Goal: Task Accomplishment & Management: Complete application form

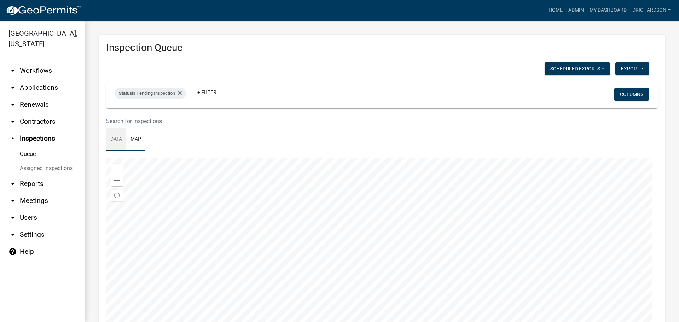
click at [116, 134] on link "Data" at bounding box center [116, 139] width 20 height 23
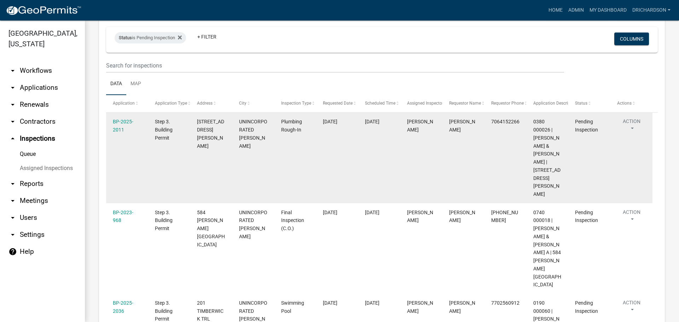
scroll to position [40, 0]
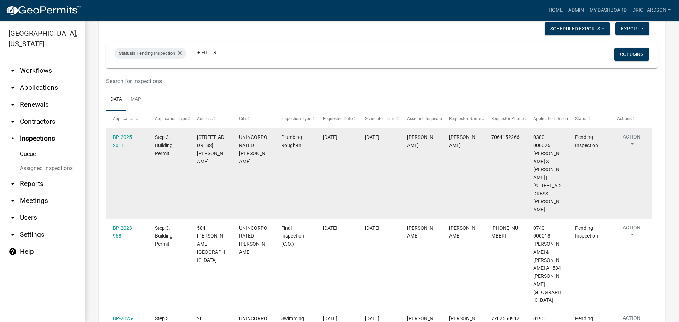
click at [634, 137] on button "Action" at bounding box center [631, 142] width 29 height 18
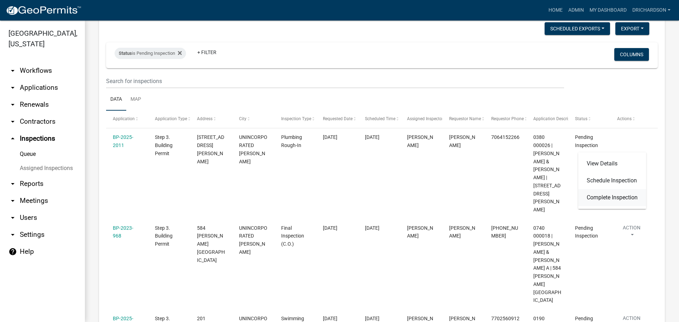
click at [606, 198] on link "Complete Inspection" at bounding box center [612, 197] width 68 height 17
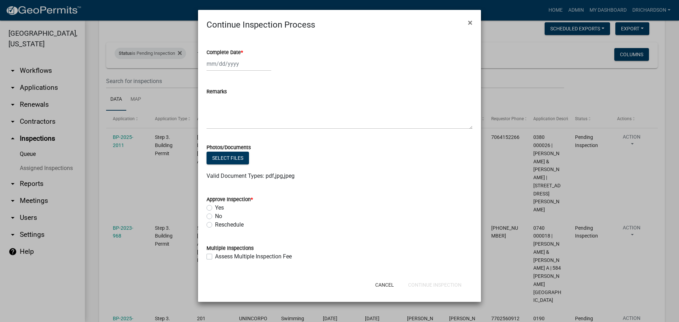
click at [226, 66] on div at bounding box center [238, 64] width 65 height 14
select select "9"
select select "2025"
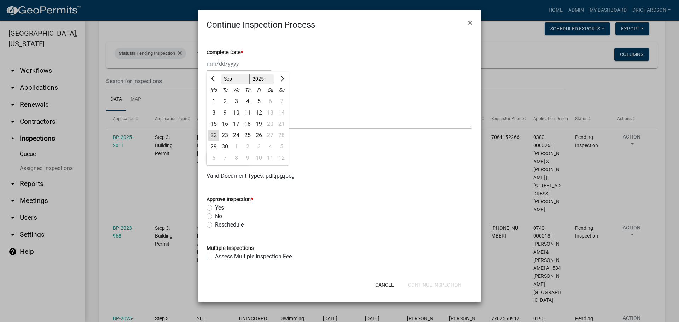
click at [212, 134] on div "22" at bounding box center [213, 135] width 11 height 11
type input "[DATE]"
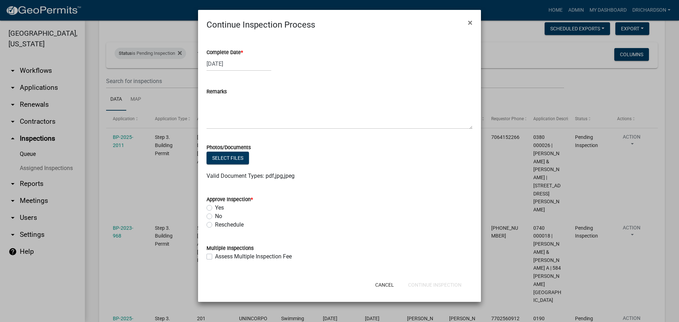
click at [215, 206] on label "Yes" at bounding box center [219, 208] width 9 height 8
click at [215, 206] on input "Yes" at bounding box center [217, 206] width 5 height 5
radio input "true"
click at [446, 287] on button "Continue Inspection" at bounding box center [434, 284] width 65 height 13
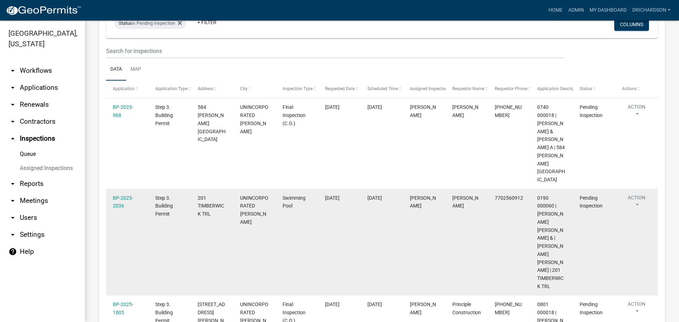
scroll to position [71, 0]
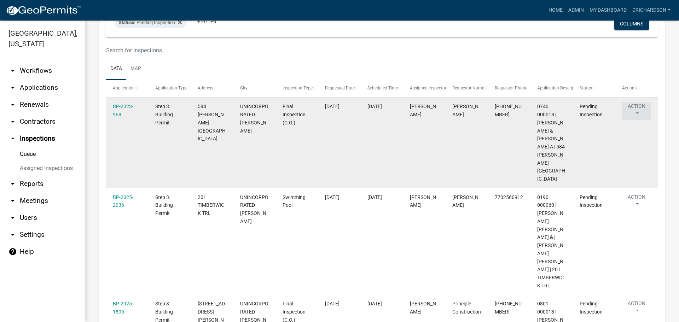
click at [630, 106] on button "Action" at bounding box center [636, 111] width 29 height 18
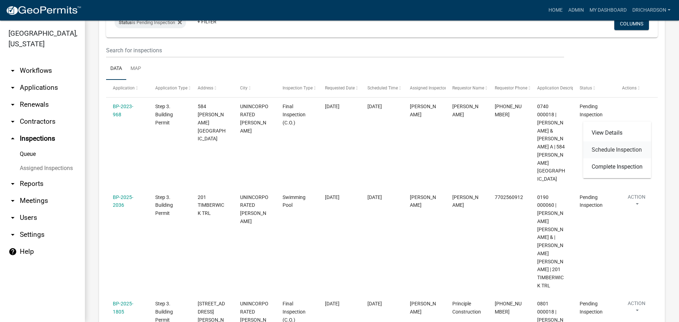
click at [612, 152] on link "Schedule Inspection" at bounding box center [617, 149] width 68 height 17
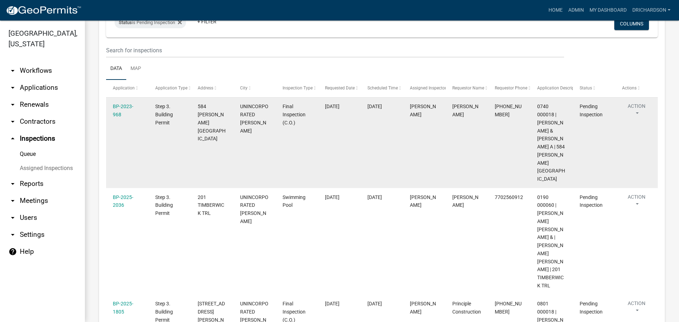
select select "e20251c8-f858-4aed-a4a0-52e27fd5066e"
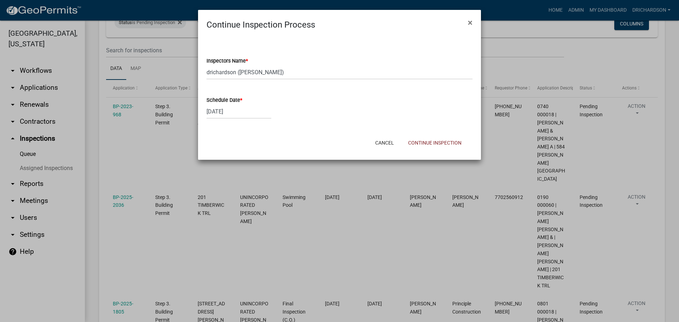
click at [224, 111] on div "[DATE]" at bounding box center [238, 111] width 65 height 14
select select "9"
select select "2025"
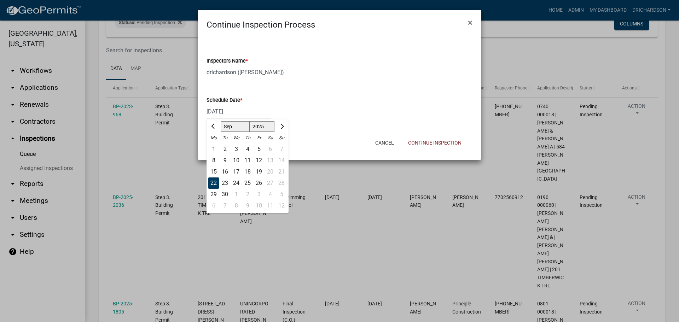
click at [225, 186] on div "23" at bounding box center [224, 182] width 11 height 11
type input "[DATE]"
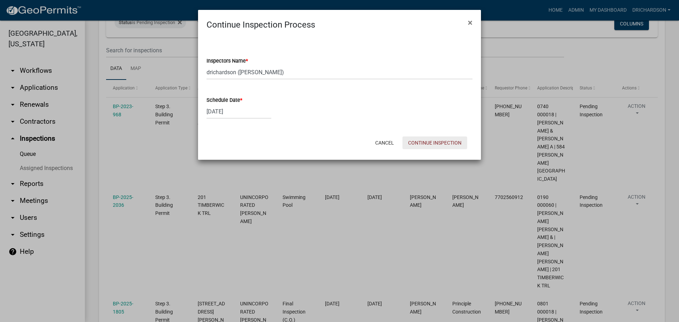
click at [430, 145] on button "Continue Inspection" at bounding box center [434, 142] width 65 height 13
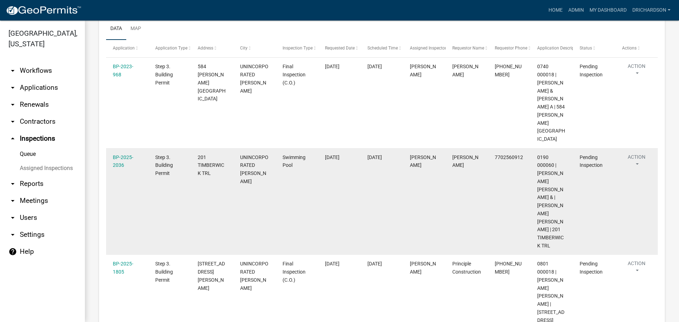
scroll to position [106, 0]
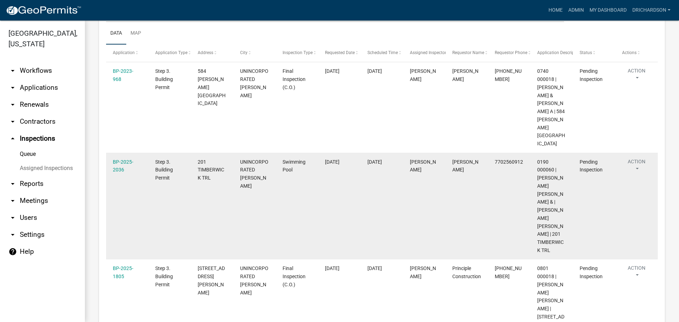
click at [635, 158] on button "Action" at bounding box center [636, 167] width 29 height 18
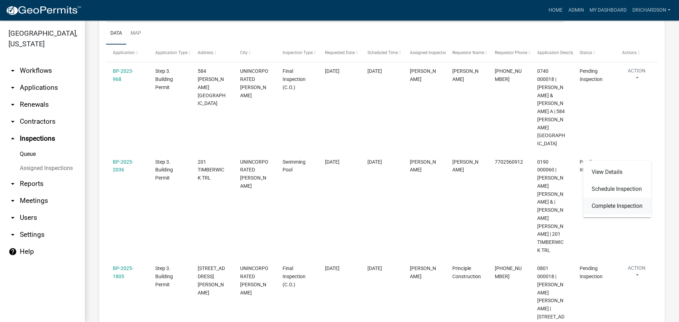
click at [618, 204] on link "Complete Inspection" at bounding box center [617, 206] width 68 height 17
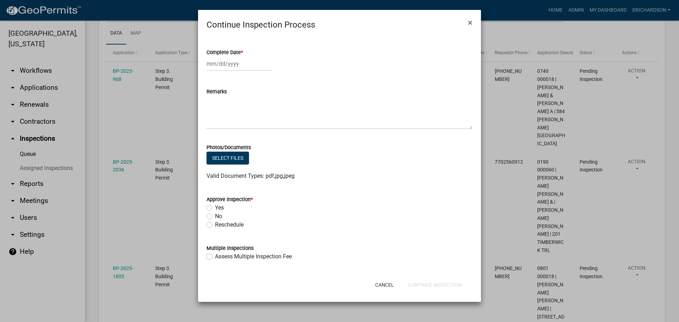
click at [230, 62] on div at bounding box center [238, 64] width 65 height 14
select select "9"
select select "2025"
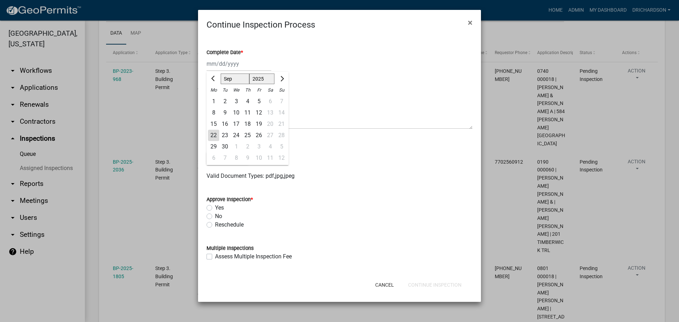
click at [212, 138] on div "22" at bounding box center [213, 135] width 11 height 11
type input "[DATE]"
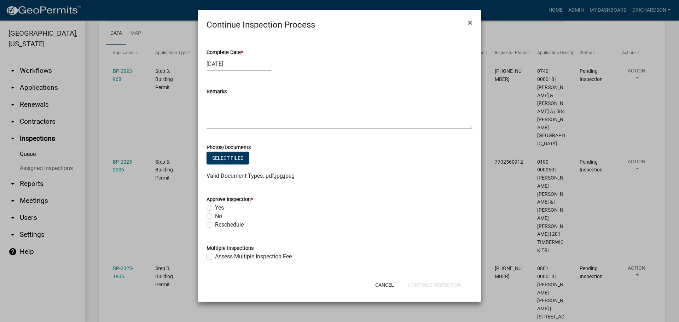
click at [215, 219] on label "No" at bounding box center [218, 216] width 7 height 8
click at [215, 217] on input "No" at bounding box center [217, 214] width 5 height 5
radio input "true"
click at [226, 121] on textarea "Remarks" at bounding box center [339, 112] width 266 height 33
type textarea "-"
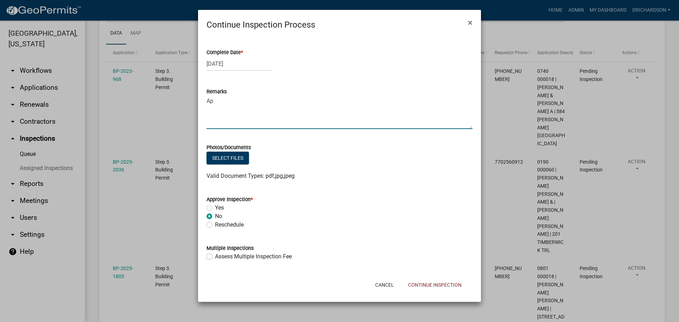
type textarea "A"
type textarea "Ground stabilization shall be completed before approval."
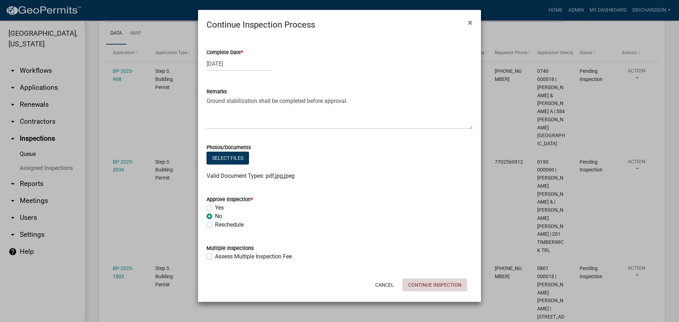
click at [426, 284] on button "Continue Inspection" at bounding box center [434, 284] width 65 height 13
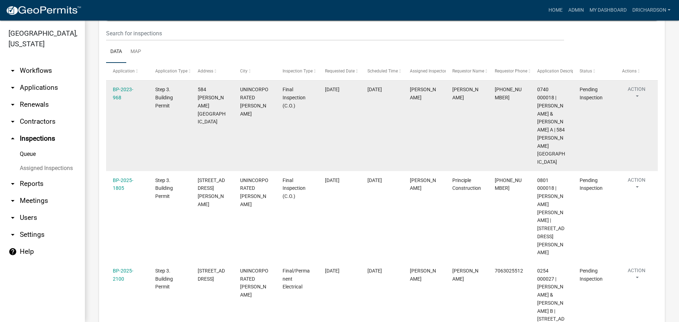
scroll to position [71, 0]
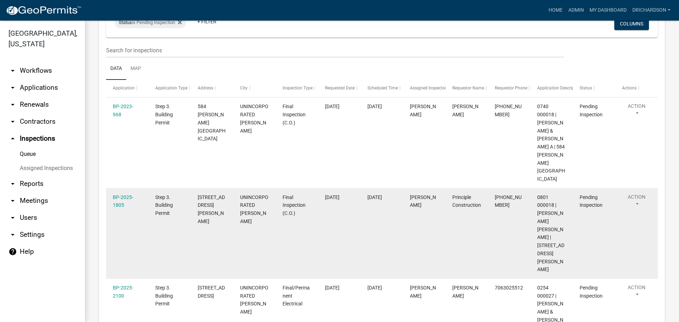
click at [637, 193] on button "Action" at bounding box center [636, 202] width 29 height 18
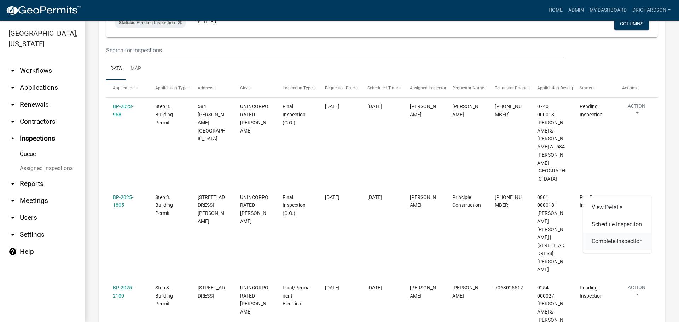
click at [622, 240] on link "Complete Inspection" at bounding box center [617, 241] width 68 height 17
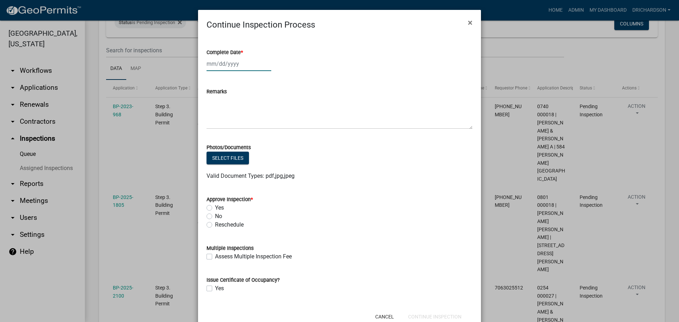
select select "9"
select select "2025"
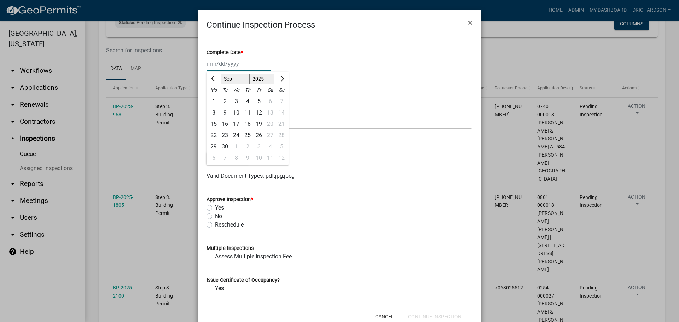
drag, startPoint x: 215, startPoint y: 65, endPoint x: 215, endPoint y: 79, distance: 14.1
click at [215, 65] on div "Jan Feb Mar Apr May Jun Jul Aug Sep Oct Nov Dec 1525 1526 1527 1528 1529 1530 1…" at bounding box center [238, 64] width 65 height 14
click at [209, 135] on div "22" at bounding box center [213, 135] width 11 height 11
type input "[DATE]"
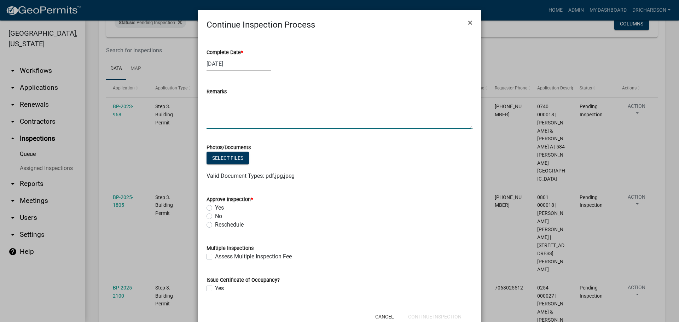
click at [228, 116] on textarea "Remarks" at bounding box center [339, 112] width 266 height 33
type textarea "-Hand Rail for stairs -Guard Rails throughout the house. -Hot water heater to b…"
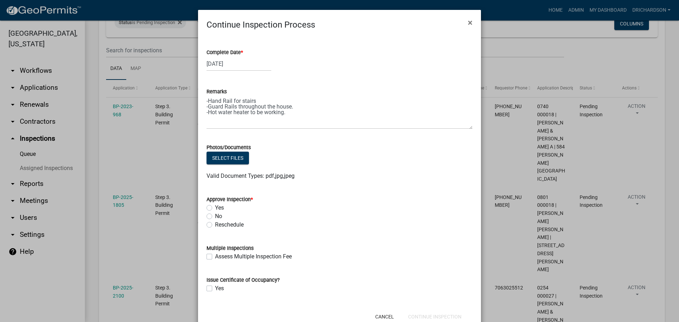
click at [215, 217] on label "No" at bounding box center [218, 216] width 7 height 8
click at [215, 217] on input "No" at bounding box center [217, 214] width 5 height 5
radio input "true"
click at [442, 316] on button "Continue Inspection" at bounding box center [434, 316] width 65 height 13
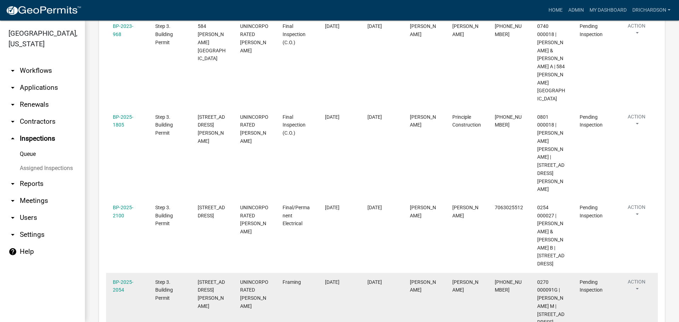
scroll to position [161, 0]
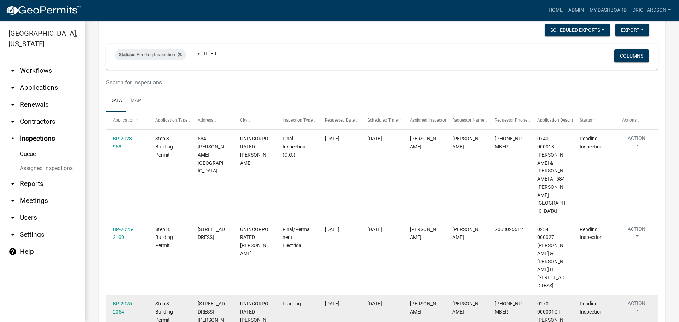
scroll to position [94, 0]
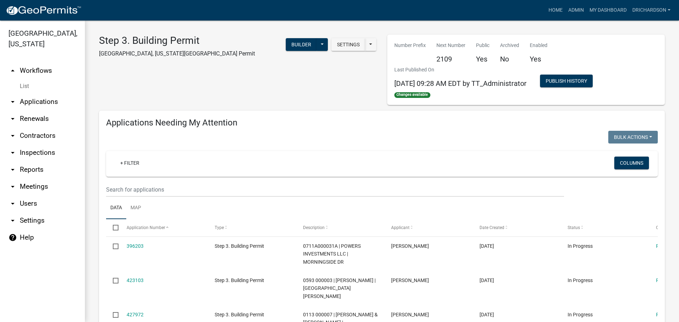
select select "1: 25"
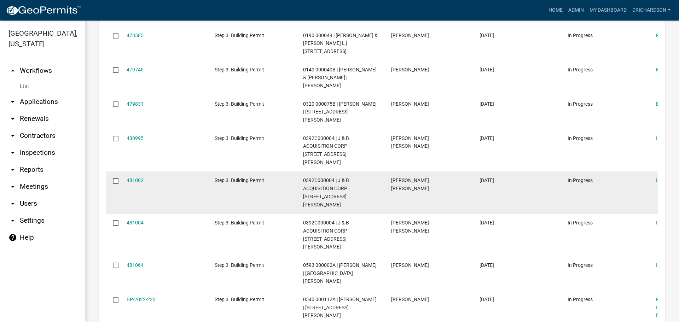
scroll to position [671, 0]
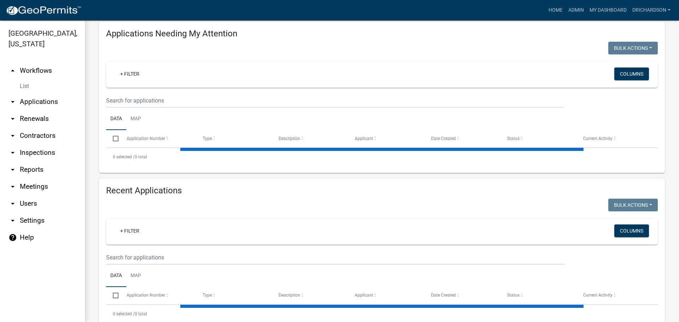
select select "1: 25"
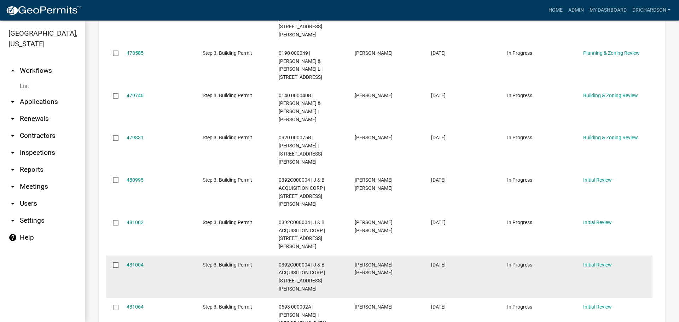
scroll to position [742, 0]
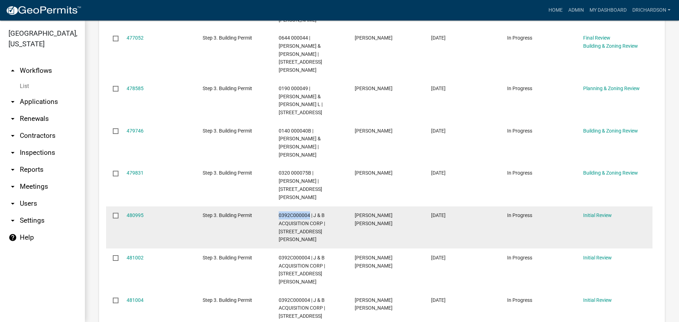
drag, startPoint x: 279, startPoint y: 101, endPoint x: 309, endPoint y: 103, distance: 29.7
click at [309, 212] on span "0392C000004 | J & B ACQUISITION CORP | [STREET_ADDRESS][PERSON_NAME]" at bounding box center [301, 227] width 46 height 30
copy span "0392C000004"
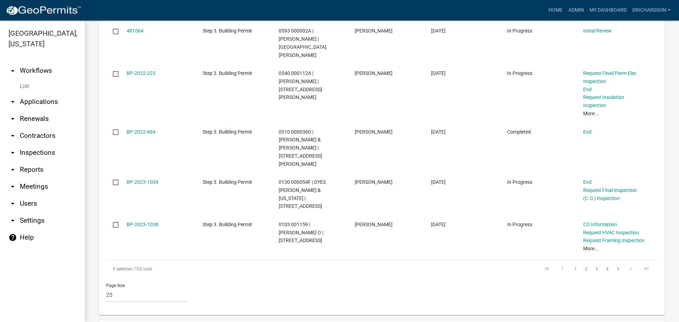
scroll to position [1060, 0]
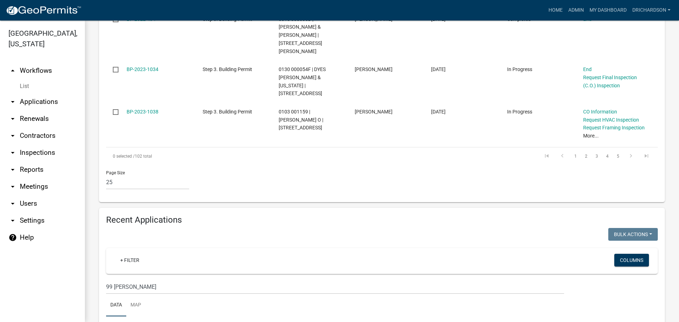
scroll to position [1169, 0]
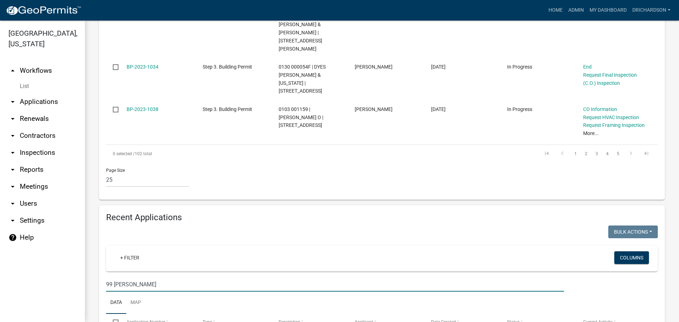
drag, startPoint x: 139, startPoint y: 116, endPoint x: 57, endPoint y: 117, distance: 82.7
click at [57, 117] on div "Troup County, Georgia arrow_drop_up Workflows List arrow_drop_down Applications…" at bounding box center [339, 170] width 679 height 301
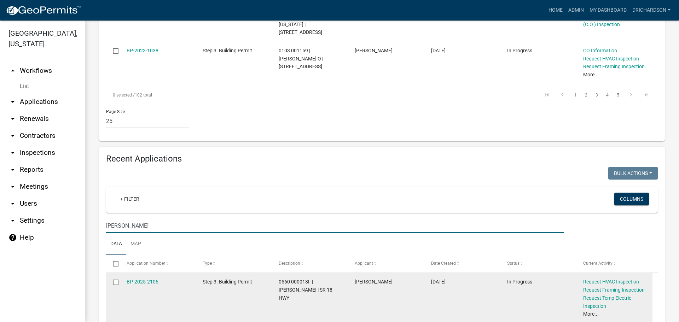
scroll to position [1239, 0]
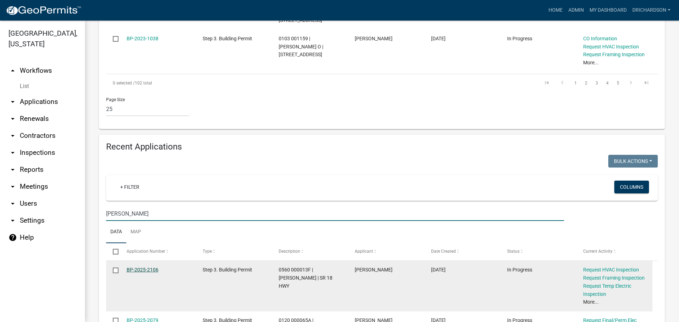
type input "bill wright"
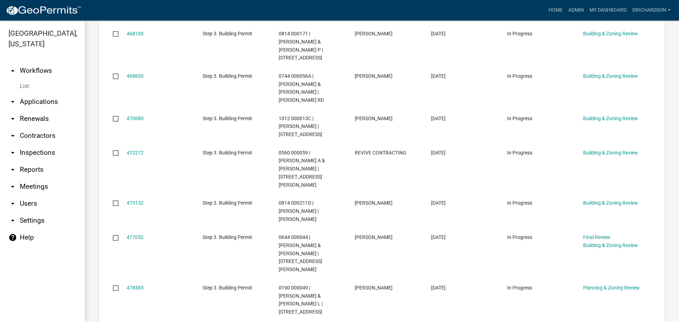
scroll to position [533, 0]
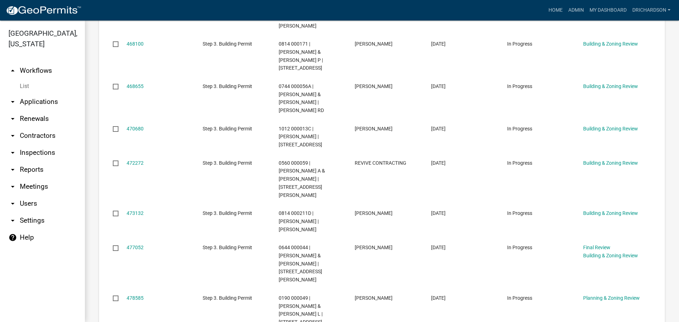
click at [39, 144] on link "arrow_drop_down Inspections" at bounding box center [42, 152] width 85 height 17
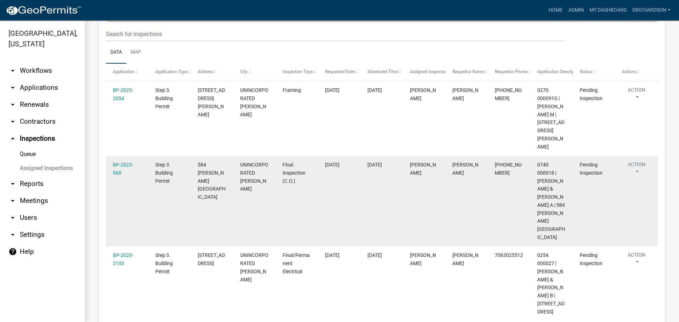
scroll to position [94, 0]
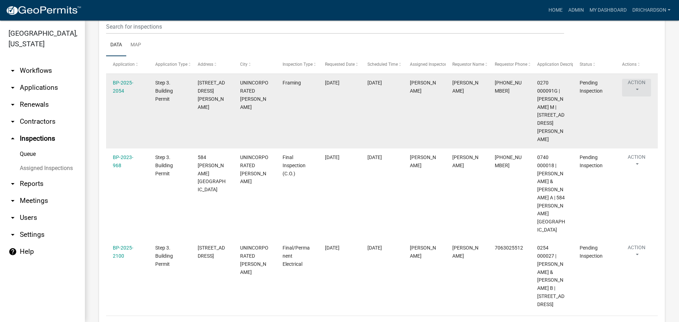
click at [630, 87] on button "Action" at bounding box center [636, 88] width 29 height 18
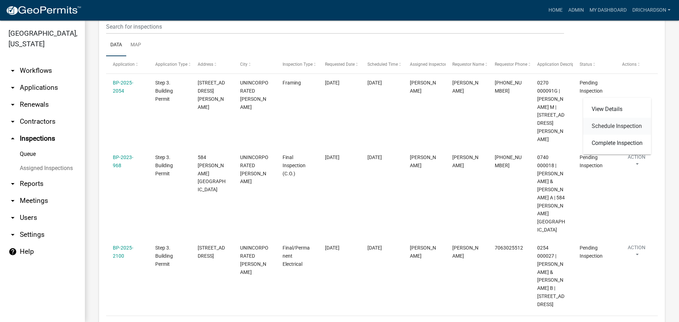
click at [611, 127] on link "Schedule Inspection" at bounding box center [617, 126] width 68 height 17
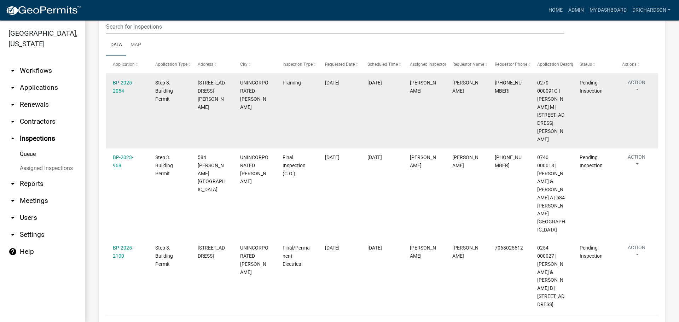
select select "a5a5a9dc-14a5-4192-801a-4b6ec73e6000"
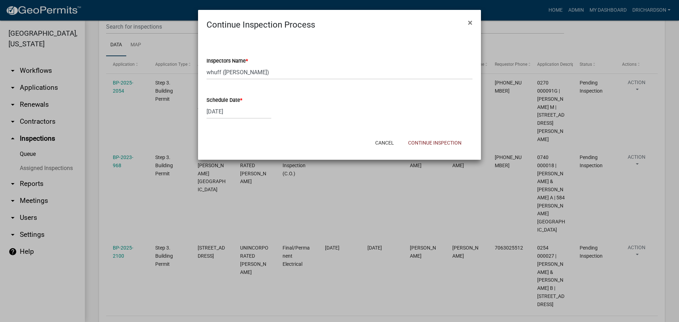
click at [223, 114] on div "[DATE]" at bounding box center [238, 111] width 65 height 14
select select "9"
select select "2025"
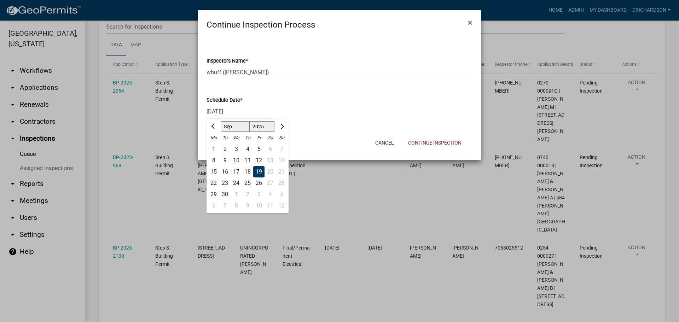
click at [258, 183] on div "26" at bounding box center [258, 182] width 11 height 11
type input "[DATE]"
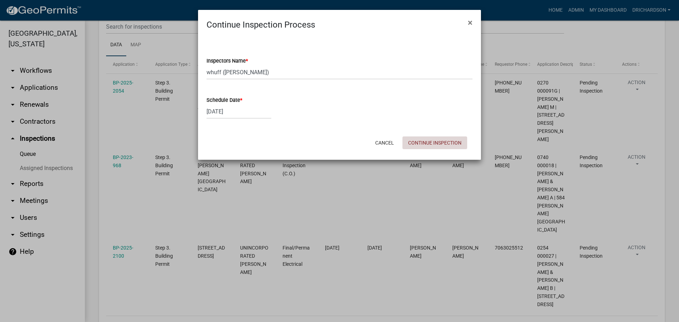
click at [420, 145] on button "Continue Inspection" at bounding box center [434, 142] width 65 height 13
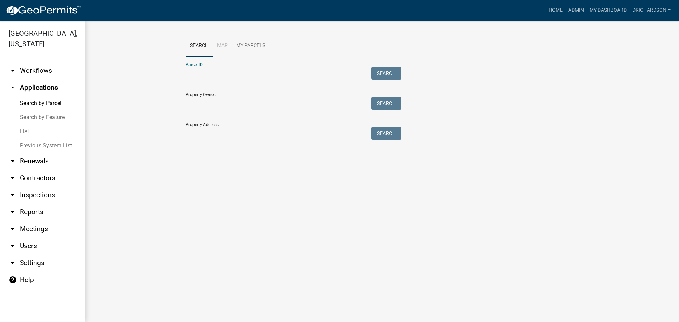
click at [206, 71] on input "Parcel ID:" at bounding box center [273, 74] width 175 height 14
paste input "0392C000004"
type input "0392C000004"
click at [388, 67] on button "Search" at bounding box center [386, 73] width 30 height 13
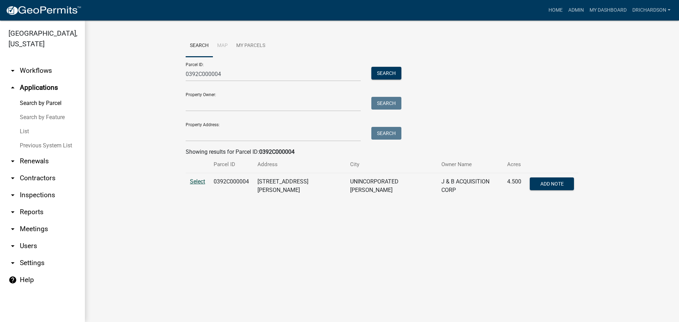
click at [199, 180] on span "Select" at bounding box center [197, 181] width 15 height 7
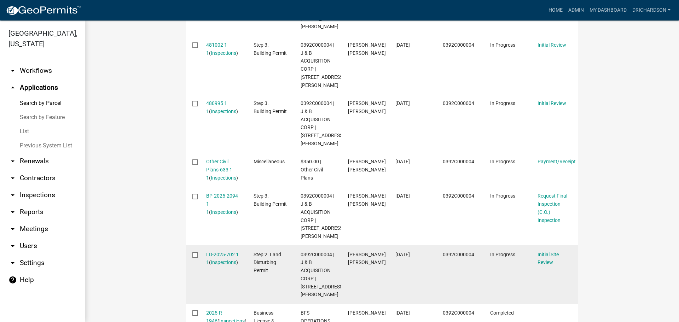
scroll to position [389, 0]
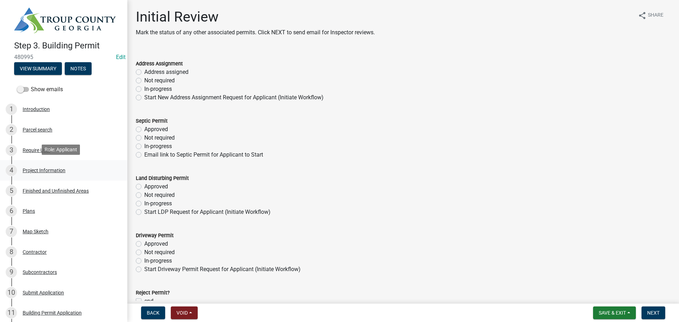
click at [43, 165] on div "4 Project Information" at bounding box center [61, 170] width 110 height 11
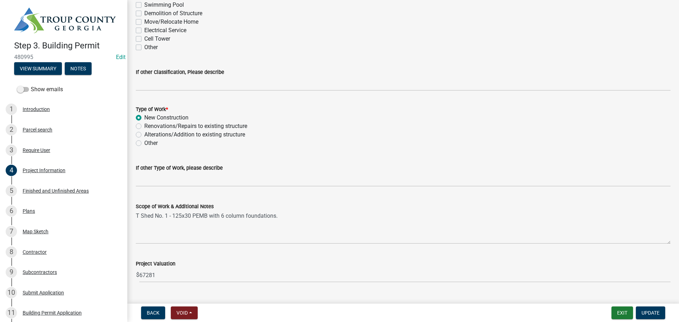
scroll to position [660, 0]
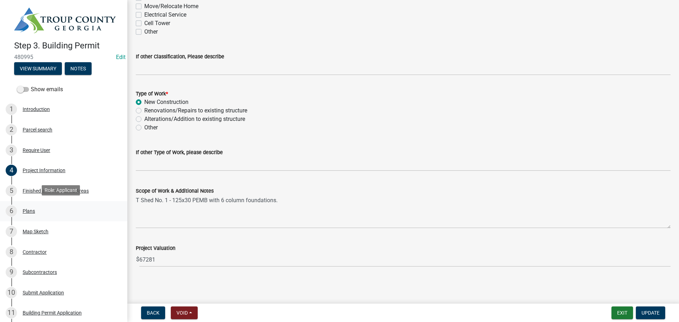
click at [35, 212] on div "6 Plans" at bounding box center [61, 210] width 110 height 11
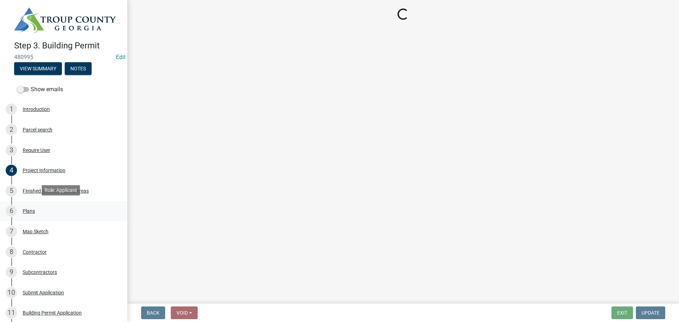
scroll to position [0, 0]
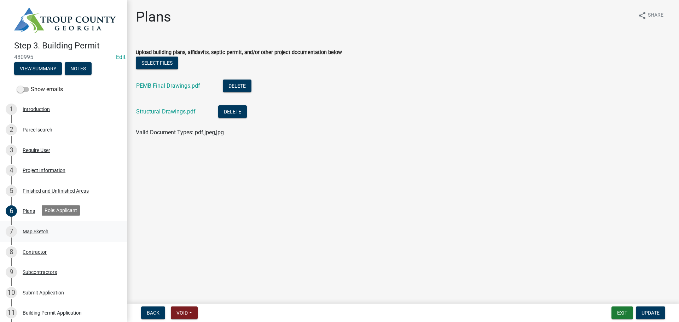
click at [40, 229] on div "Map Sketch" at bounding box center [36, 231] width 26 height 5
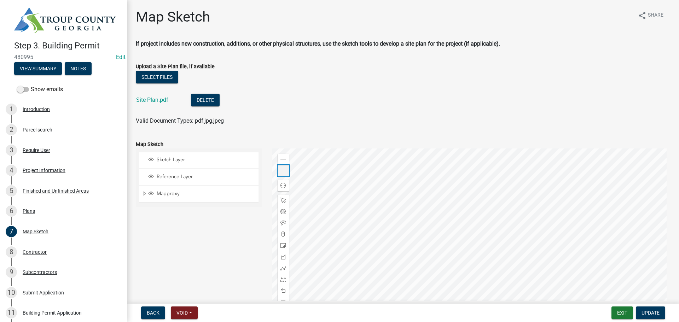
click at [287, 171] on div "Zoom out" at bounding box center [282, 170] width 11 height 11
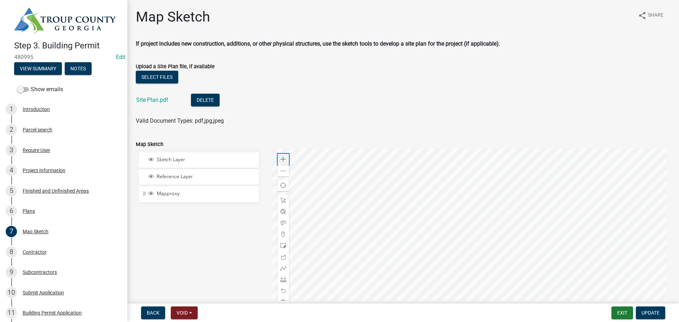
click at [283, 158] on span at bounding box center [283, 160] width 6 height 6
click at [162, 98] on link "Site Plan.pdf" at bounding box center [152, 99] width 32 height 7
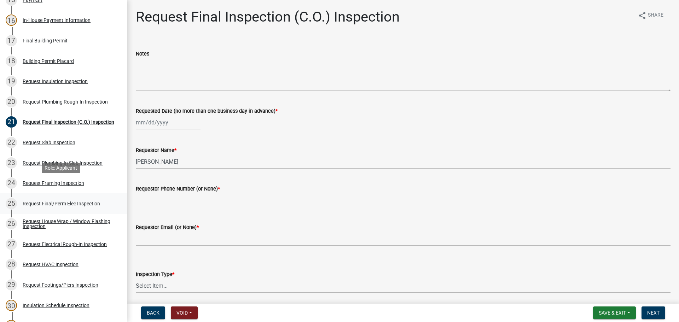
scroll to position [389, 0]
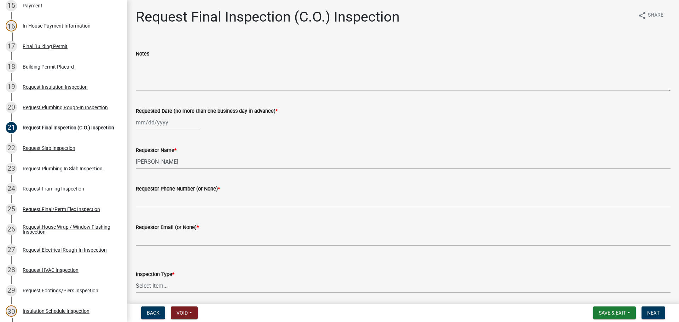
click at [150, 124] on div at bounding box center [168, 122] width 65 height 14
select select "9"
select select "2025"
click at [140, 196] on div "22" at bounding box center [142, 193] width 11 height 11
type input "09/22/2025"
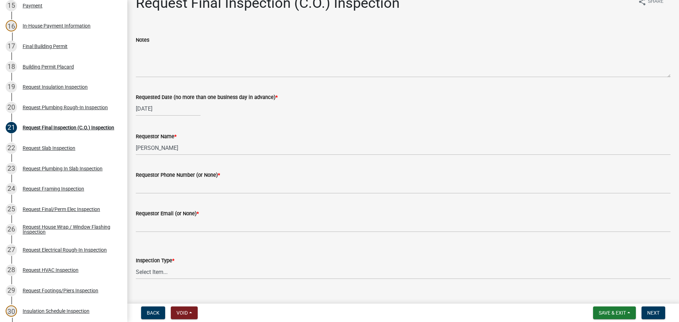
scroll to position [26, 0]
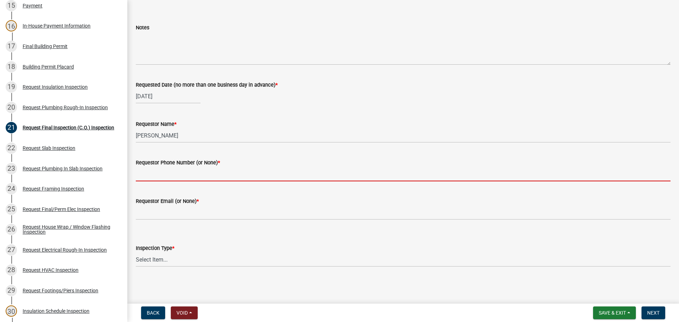
click at [157, 173] on input "Requestor Phone Number (or None) *" at bounding box center [403, 174] width 534 height 14
type input "none"
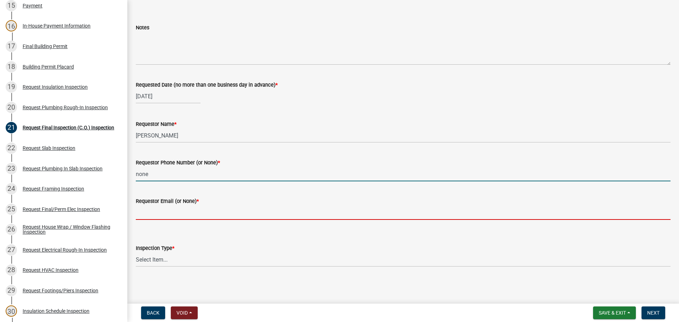
click at [147, 213] on input "Requestor Email (or None) *" at bounding box center [403, 212] width 534 height 14
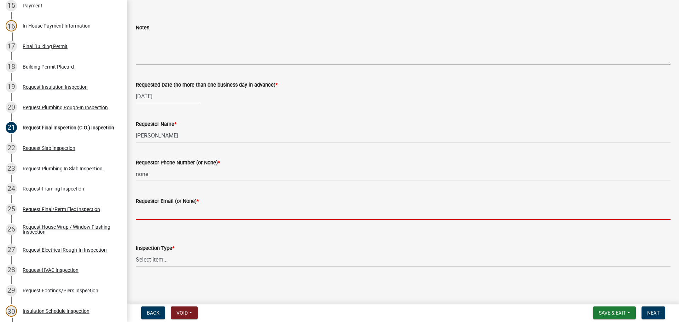
type input "none"
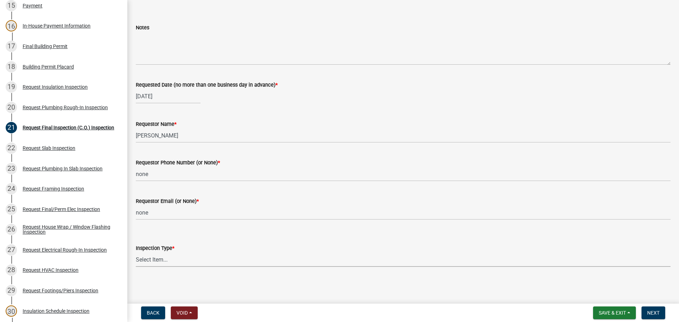
click at [160, 262] on select "Select Item... Final Inspection (C.O.)" at bounding box center [403, 259] width 534 height 14
click at [136, 252] on select "Select Item... Final Inspection (C.O.)" at bounding box center [403, 259] width 534 height 14
select select "6c928486-1faa-4d04-9598-905eebfdff84"
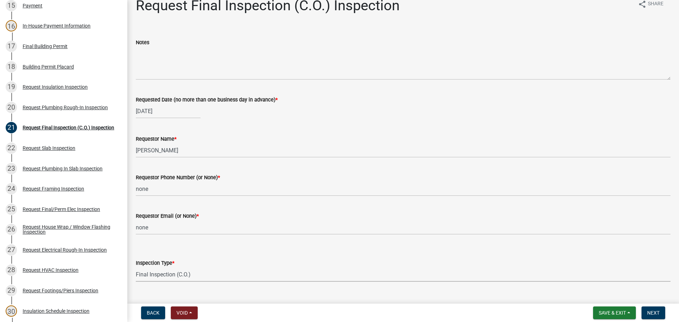
scroll to position [0, 0]
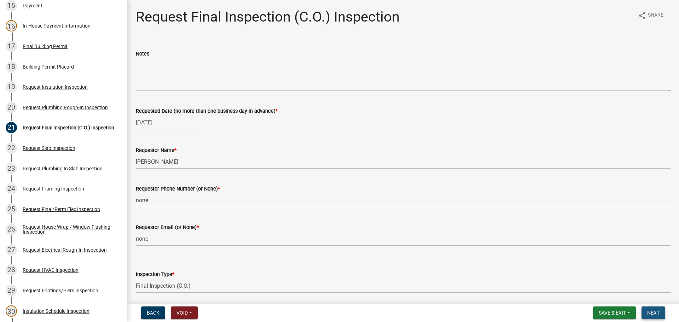
click at [648, 311] on span "Next" at bounding box center [653, 313] width 12 height 6
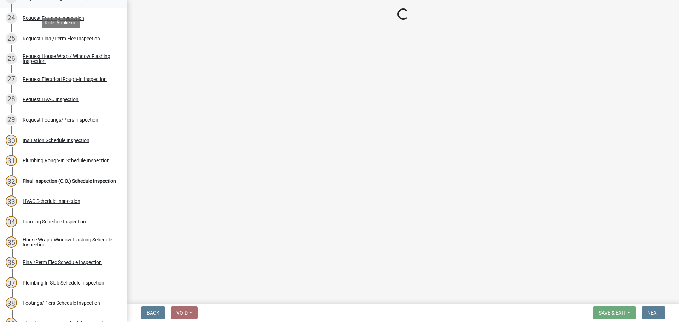
scroll to position [565, 0]
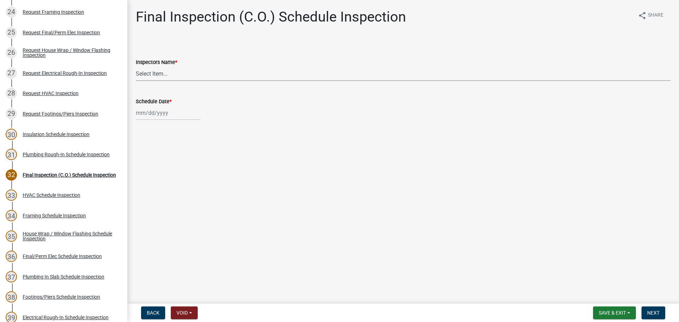
click at [157, 73] on select "Select Item... whuff (William Huff) drichardson (Douglas Richardson) knorred (K…" at bounding box center [403, 73] width 534 height 14
select select "e20251c8-f858-4aed-a4a0-52e27fd5066e"
click at [136, 66] on select "Select Item... whuff (William Huff) drichardson (Douglas Richardson) knorred (K…" at bounding box center [403, 73] width 534 height 14
select select "9"
select select "2025"
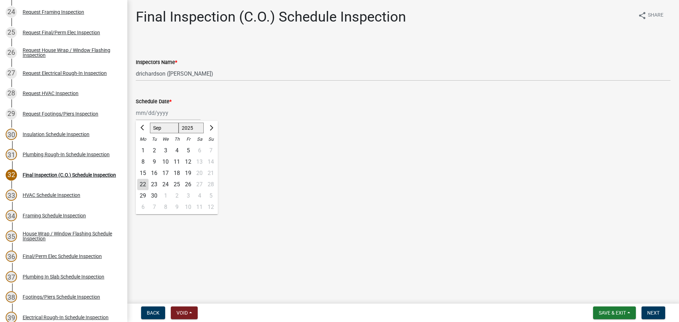
drag, startPoint x: 148, startPoint y: 112, endPoint x: 155, endPoint y: 132, distance: 20.6
click at [148, 112] on div "Jan Feb Mar Apr May Jun Jul Aug Sep Oct Nov Dec 1525 1526 1527 1528 1529 1530 1…" at bounding box center [168, 113] width 65 height 14
click at [143, 184] on div "22" at bounding box center [142, 184] width 11 height 11
type input "[DATE]"
click at [647, 311] on span "Next" at bounding box center [653, 313] width 12 height 6
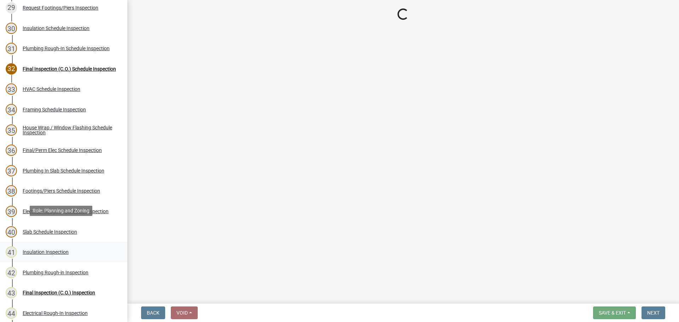
scroll to position [742, 0]
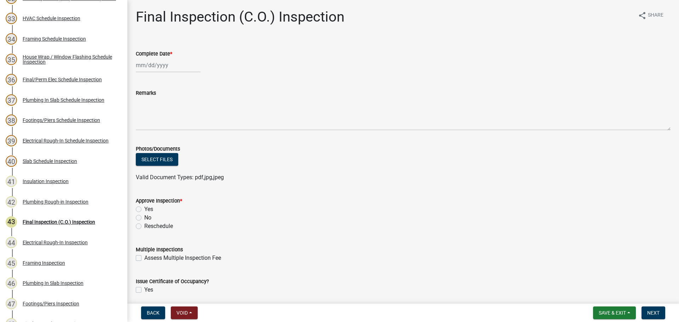
click at [144, 210] on label "Yes" at bounding box center [148, 209] width 9 height 8
click at [144, 210] on input "Yes" at bounding box center [146, 207] width 5 height 5
radio input "true"
select select "9"
select select "2025"
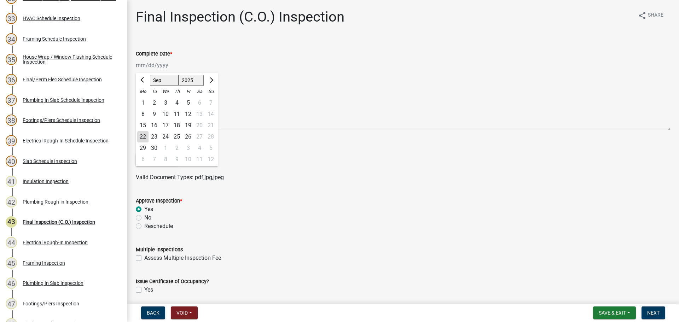
click at [160, 67] on div "Jan Feb Mar Apr May Jun Jul Aug Sep Oct Nov Dec 1525 1526 1527 1528 1529 1530 1…" at bounding box center [168, 65] width 65 height 14
click at [142, 135] on div "22" at bounding box center [142, 136] width 11 height 11
type input "[DATE]"
click at [144, 290] on label "Yes" at bounding box center [148, 290] width 9 height 8
click at [144, 290] on input "Yes" at bounding box center [146, 288] width 5 height 5
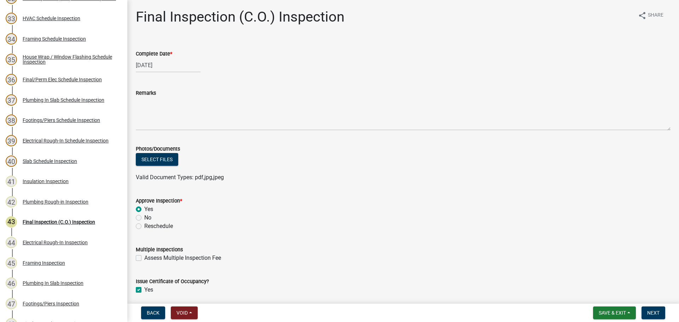
checkbox input "true"
click at [652, 312] on span "Next" at bounding box center [653, 313] width 12 height 6
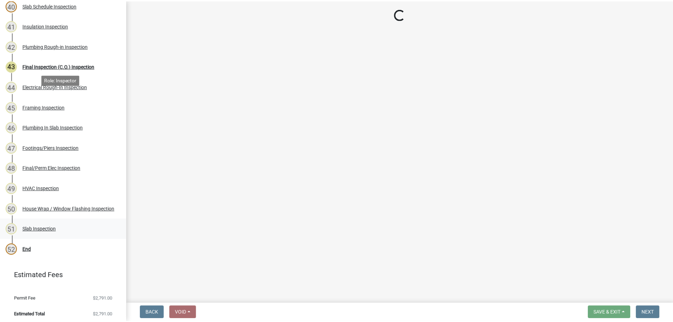
scroll to position [900, 0]
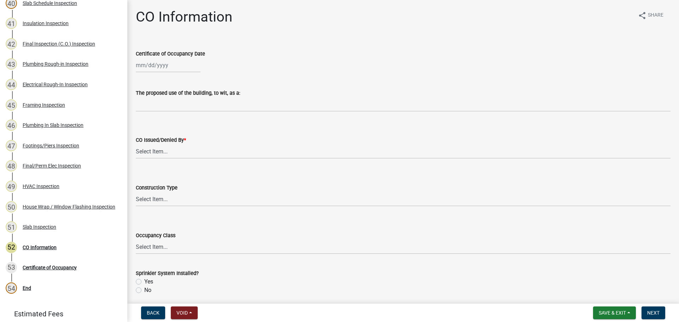
select select "9"
select select "2025"
drag, startPoint x: 150, startPoint y: 65, endPoint x: 152, endPoint y: 77, distance: 11.9
click at [150, 65] on div "Jan Feb Mar Apr May Jun Jul Aug Sep Oct Nov Dec 1525 1526 1527 1528 1529 1530 1…" at bounding box center [168, 65] width 65 height 14
click at [141, 138] on div "22" at bounding box center [142, 136] width 11 height 11
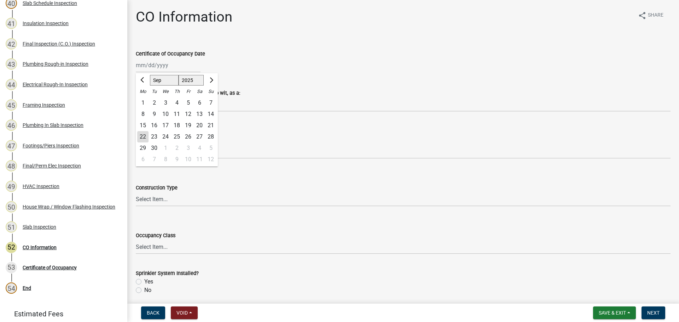
type input "[DATE]"
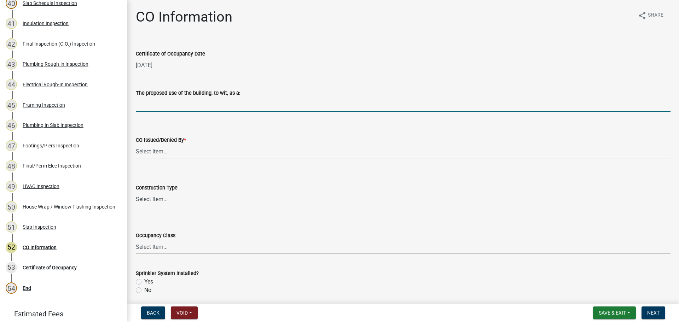
click at [151, 106] on input "The proposed use of the building, to wit, as a:" at bounding box center [403, 104] width 534 height 14
type input "Single Family Dwelling"
click at [165, 148] on select "Select Item... Douglas Richardson Kevin Norred William Huff" at bounding box center [403, 151] width 534 height 14
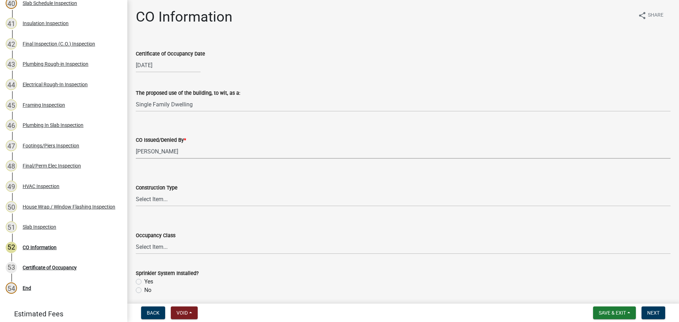
click at [136, 144] on select "Select Item... Douglas Richardson Kevin Norred William Huff" at bounding box center [403, 151] width 534 height 14
select select "ea213384-acee-4232-a46b-1cca64df1aeb"
click at [158, 199] on select "Select Item... IA IB IIA IIB IIIA IIIB IV VA VB" at bounding box center [403, 199] width 534 height 14
click at [136, 192] on select "Select Item... IA IB IIA IIB IIIA IIIB IV VA VB" at bounding box center [403, 199] width 534 height 14
select select "613829fe-e856-4ec9-b302-0a679a094cbd"
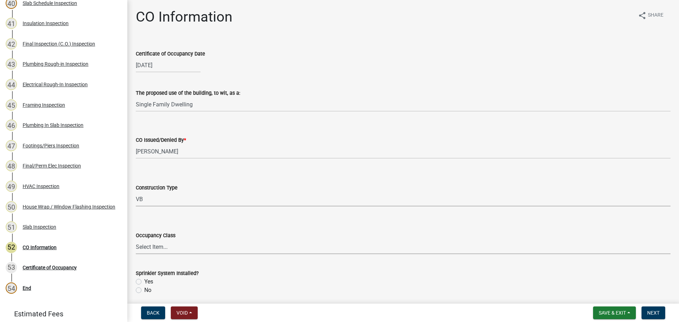
click at [150, 246] on select "Select Item... A-1 A-2 A-3 A-4 A-5 B E F-1 F-2 H-1 H-2 H-3 H-4 H-5 I-1 I-2 I-3 …" at bounding box center [403, 247] width 534 height 14
click at [136, 240] on select "Select Item... A-1 A-2 A-3 A-4 A-5 B E F-1 F-2 H-1 H-2 H-3 H-4 H-5 I-1 I-2 I-3 …" at bounding box center [403, 247] width 534 height 14
select select "200c632f-6558-45ce-8dcd-e6bfe067d1f2"
click at [144, 289] on label "No" at bounding box center [147, 290] width 7 height 8
click at [144, 289] on input "No" at bounding box center [146, 288] width 5 height 5
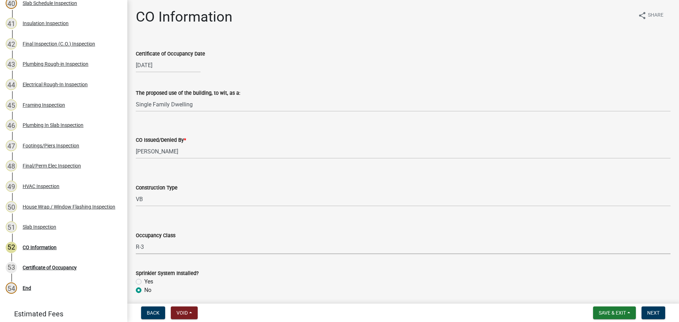
radio input "true"
click at [651, 311] on span "Next" at bounding box center [653, 313] width 12 height 6
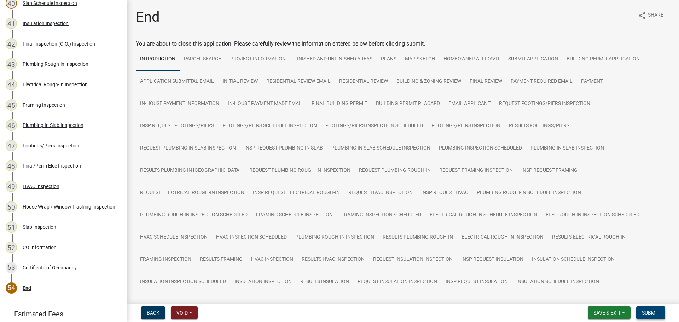
click at [649, 313] on span "Submit" at bounding box center [650, 313] width 18 height 6
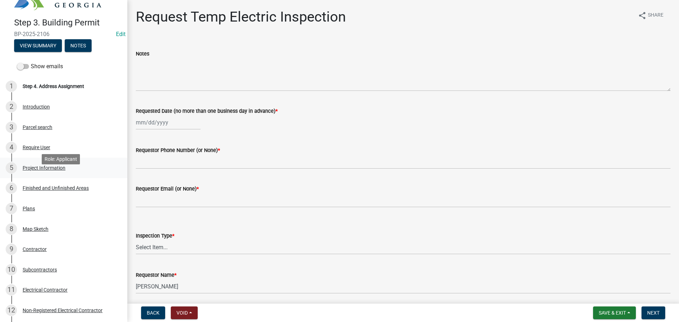
scroll to position [35, 0]
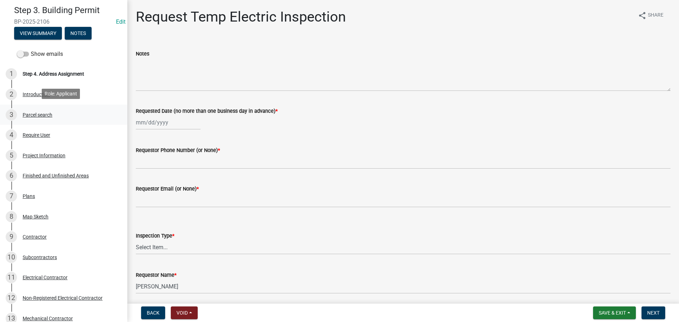
click at [42, 112] on div "Parcel search" at bounding box center [38, 114] width 30 height 5
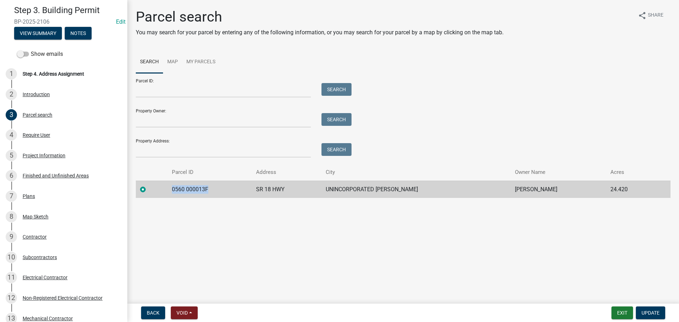
drag, startPoint x: 219, startPoint y: 188, endPoint x: 168, endPoint y: 190, distance: 51.3
click at [168, 190] on tr "0560 000013F SR 18 HWY UNINCORPORATED [PERSON_NAME] [PERSON_NAME] 24.420" at bounding box center [403, 189] width 534 height 17
copy td "0560 000013F"
click at [178, 89] on input "Parcel ID:" at bounding box center [223, 90] width 175 height 14
paste input "0560 000013F"
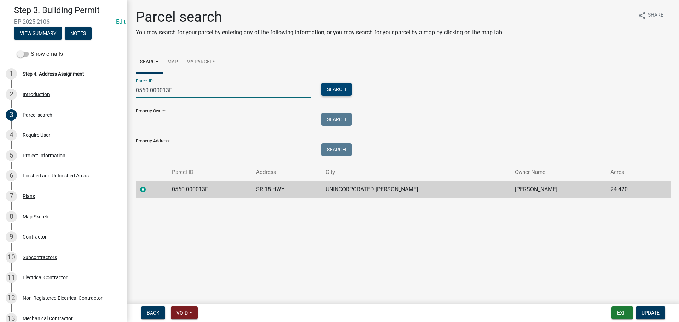
type input "0560 000013F"
click at [337, 91] on button "Search" at bounding box center [336, 89] width 30 height 13
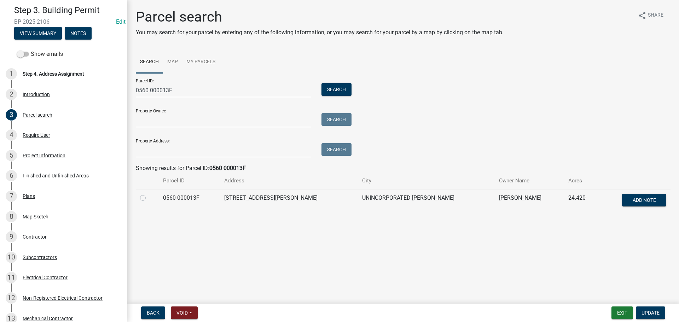
click at [148, 194] on label at bounding box center [148, 194] width 0 height 0
click at [148, 198] on 000013F "radio" at bounding box center [150, 196] width 5 height 5
radio 000013F "true"
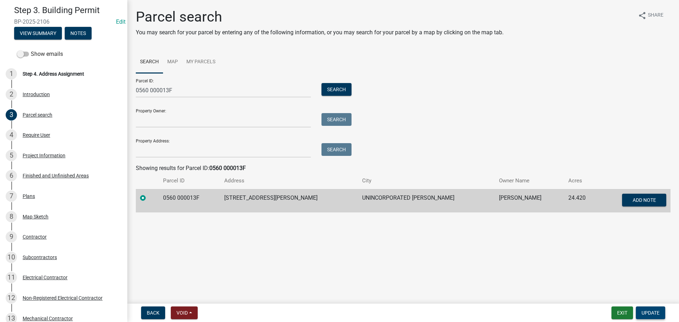
click at [660, 312] on button "Update" at bounding box center [649, 312] width 29 height 13
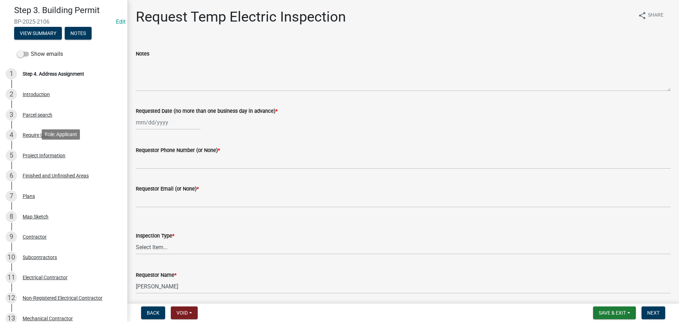
click at [65, 155] on div "5 Project Information" at bounding box center [61, 155] width 110 height 11
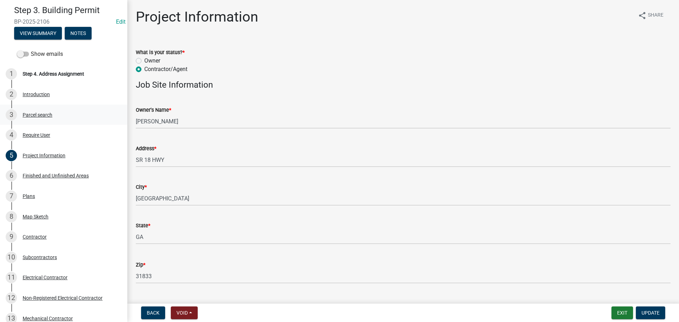
click at [46, 117] on div "3 Parcel search" at bounding box center [61, 114] width 110 height 11
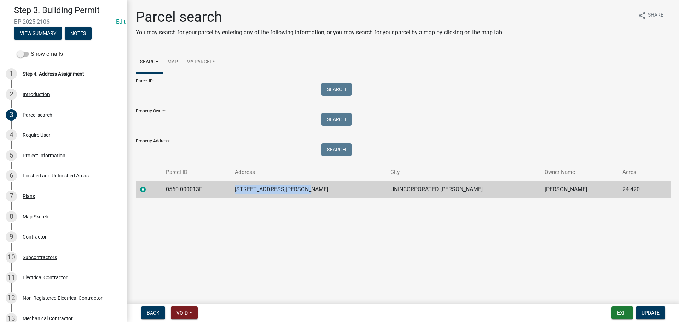
drag, startPoint x: 339, startPoint y: 187, endPoint x: 235, endPoint y: 186, distance: 103.6
click at [235, 186] on tr "0560 000013F [STREET_ADDRESS][PERSON_NAME] [PERSON_NAME] [PERSON_NAME] 24.420" at bounding box center [403, 189] width 534 height 17
copy tr "[STREET_ADDRESS][PERSON_NAME]"
click at [40, 153] on div "Project Information" at bounding box center [44, 155] width 43 height 5
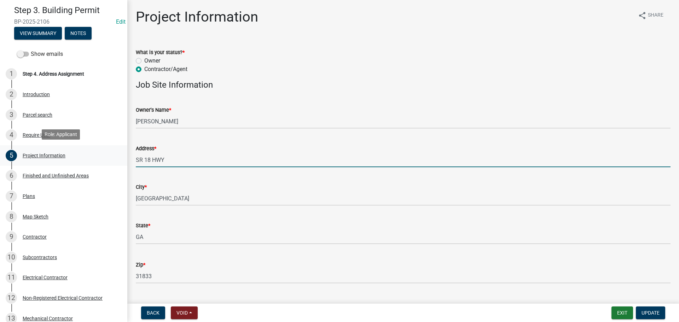
drag, startPoint x: 176, startPoint y: 155, endPoint x: 106, endPoint y: 156, distance: 70.0
click at [106, 156] on div "Step 3. Building Permit BP-2025-2106 Edit View Summary Notes Show emails 1 Step…" at bounding box center [339, 161] width 679 height 322
paste input "[STREET_ADDRESS][PERSON_NAME]"
click at [149, 159] on input "201 MARSHALL WILLIAMS RD" at bounding box center [403, 160] width 534 height 14
type input "201 MARSHALL WILLIAMS RD"
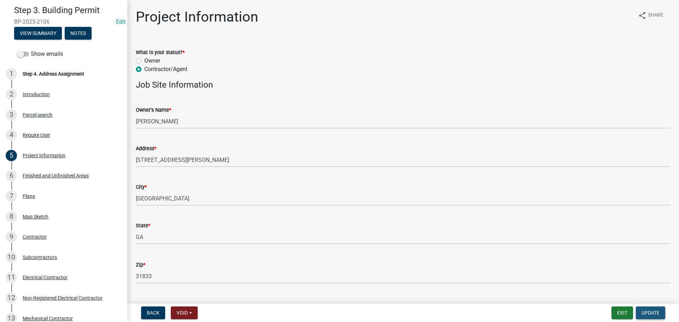
click at [646, 311] on span "Update" at bounding box center [650, 313] width 18 height 6
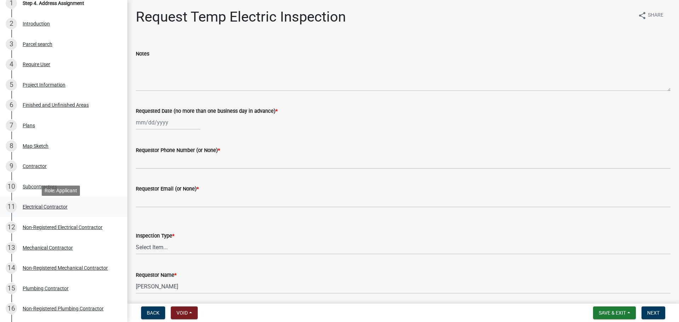
scroll to position [71, 0]
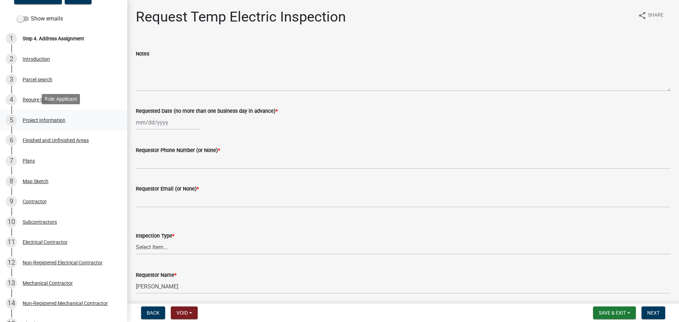
click at [42, 118] on div "Project Information" at bounding box center [44, 120] width 43 height 5
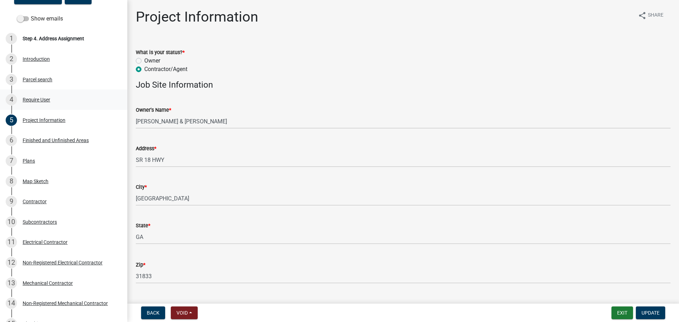
click at [41, 102] on div "4 Require User" at bounding box center [61, 99] width 110 height 11
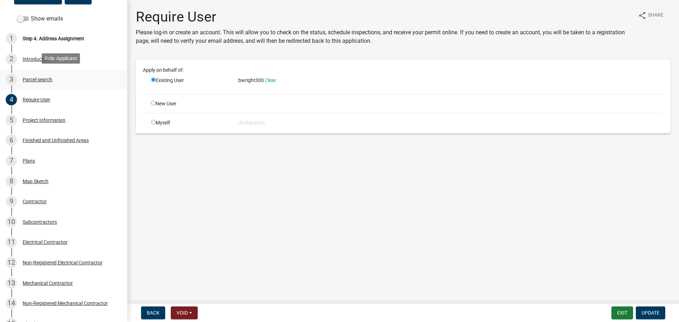
click at [38, 80] on div "Parcel search" at bounding box center [38, 79] width 30 height 5
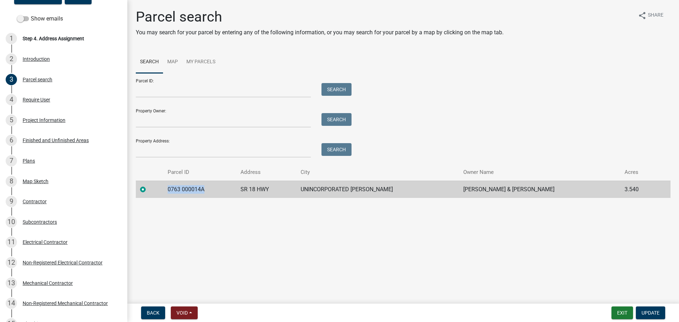
drag, startPoint x: 207, startPoint y: 191, endPoint x: 168, endPoint y: 192, distance: 38.9
click at [168, 192] on td "0763 000014A" at bounding box center [199, 189] width 73 height 17
copy td "0763 000014A"
click at [163, 94] on input "Parcel ID:" at bounding box center [223, 90] width 175 height 14
paste input "0763 000014A"
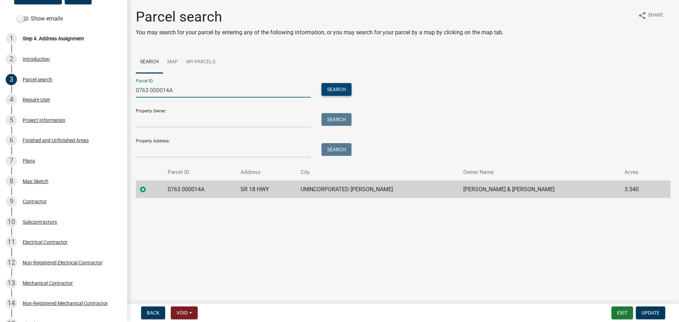
type input "0763 000014A"
click at [331, 93] on button "Search" at bounding box center [336, 89] width 30 height 13
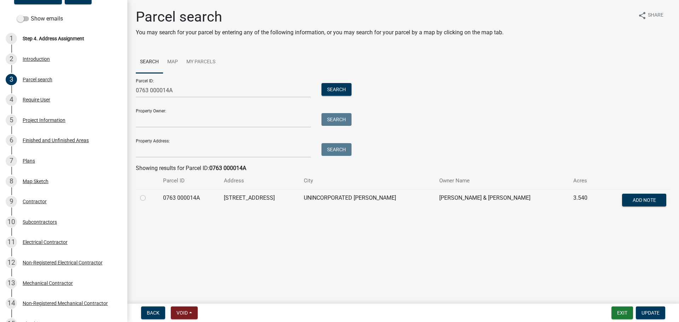
click at [148, 194] on label at bounding box center [148, 194] width 0 height 0
click at [148, 198] on 000014A "radio" at bounding box center [150, 196] width 5 height 5
radio 000014A "true"
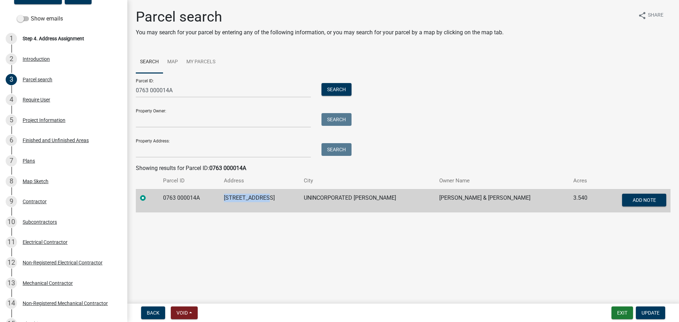
drag, startPoint x: 226, startPoint y: 196, endPoint x: 269, endPoint y: 200, distance: 42.9
click at [269, 200] on td "2271 SR 18 HWY" at bounding box center [259, 200] width 80 height 23
copy td "2271 SR 18 HWY"
click at [647, 310] on span "Update" at bounding box center [650, 313] width 18 height 6
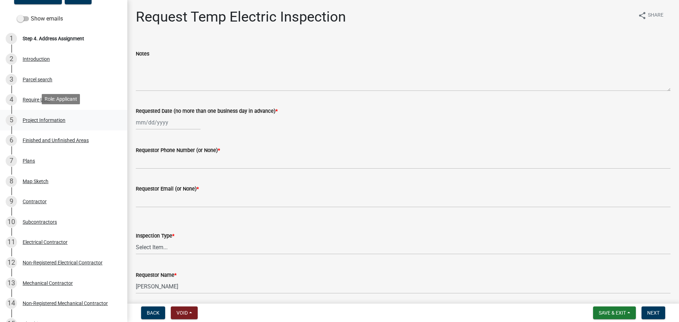
click at [31, 119] on div "Project Information" at bounding box center [44, 120] width 43 height 5
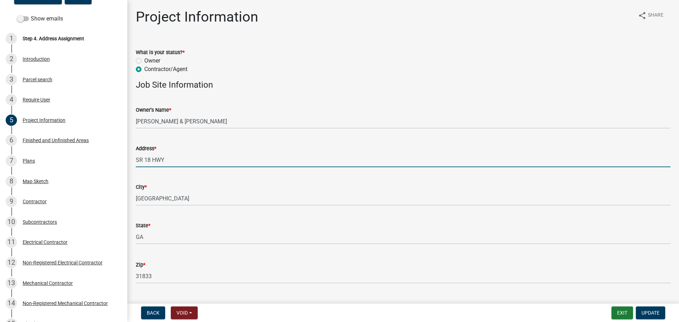
drag, startPoint x: 180, startPoint y: 159, endPoint x: 128, endPoint y: 163, distance: 52.0
paste input "2271"
type input "2271 SR 18 HWY"
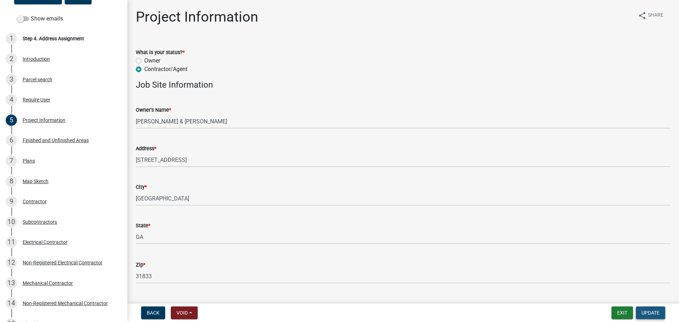
click at [652, 310] on span "Update" at bounding box center [650, 313] width 18 height 6
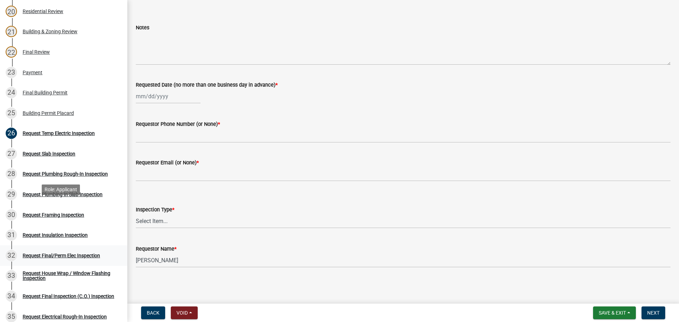
scroll to position [530, 0]
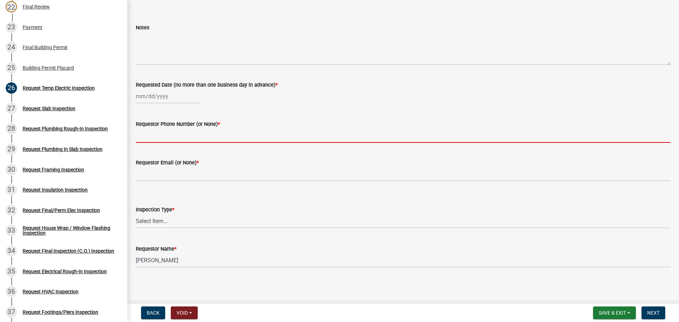
click at [155, 130] on input "Requestor Phone Number (or None) *" at bounding box center [403, 135] width 534 height 14
type input "none"
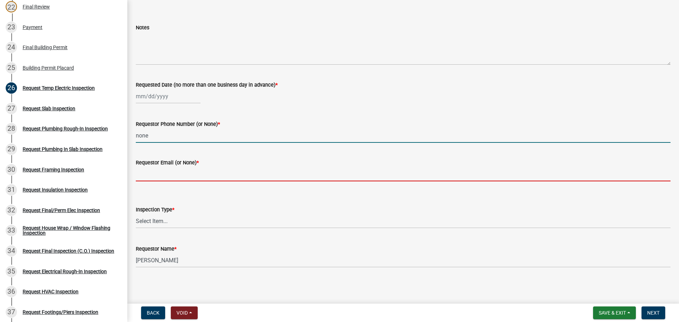
click at [153, 171] on input "Requestor Email (or None) *" at bounding box center [403, 174] width 534 height 14
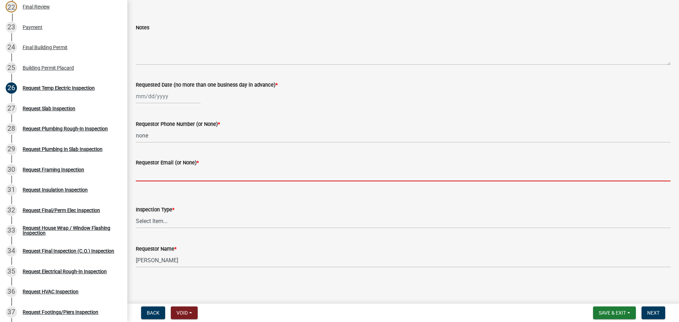
type input "none"
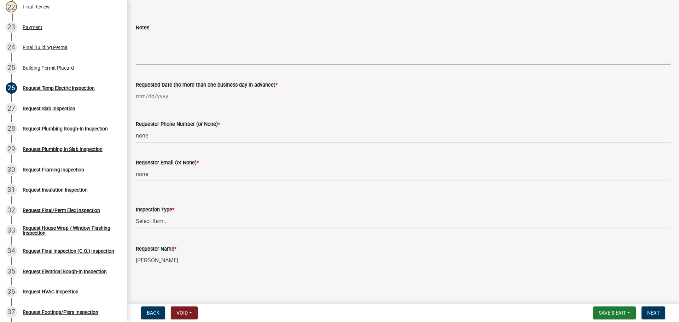
drag, startPoint x: 169, startPoint y: 224, endPoint x: 170, endPoint y: 227, distance: 3.8
click at [170, 225] on select "Select Item... Temporary Electric Pole" at bounding box center [403, 221] width 534 height 14
click at [136, 214] on select "Select Item... Temporary Electric Pole" at bounding box center [403, 221] width 534 height 14
select select "37a94e4e-3e0f-49c8-a229-36fda2f22dd2"
select select "9"
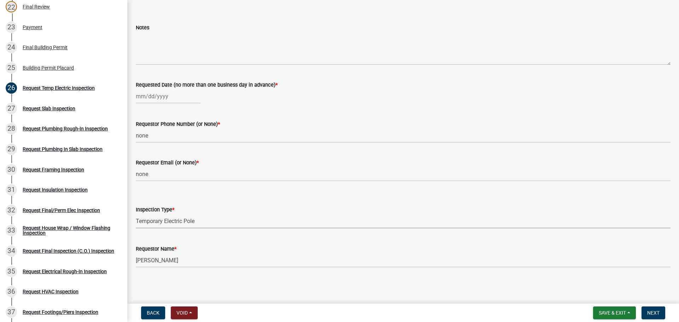
select select "2025"
click at [162, 98] on div "Jan Feb Mar Apr May Jun Jul Aug Sep Oct Nov Dec 1525 1526 1527 1528 1529 1530 1…" at bounding box center [168, 96] width 65 height 14
click at [143, 165] on div "22" at bounding box center [142, 167] width 11 height 11
type input "[DATE]"
click at [655, 311] on span "Next" at bounding box center [653, 313] width 12 height 6
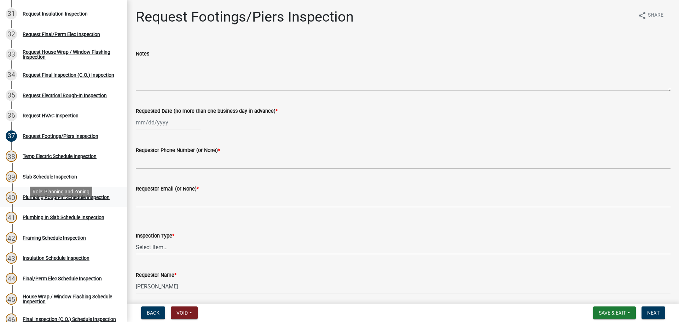
scroll to position [707, 0]
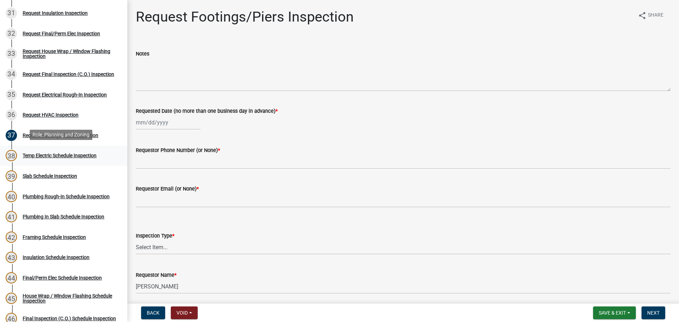
click at [69, 153] on div "Temp Electric Schedule Inspection" at bounding box center [60, 155] width 74 height 5
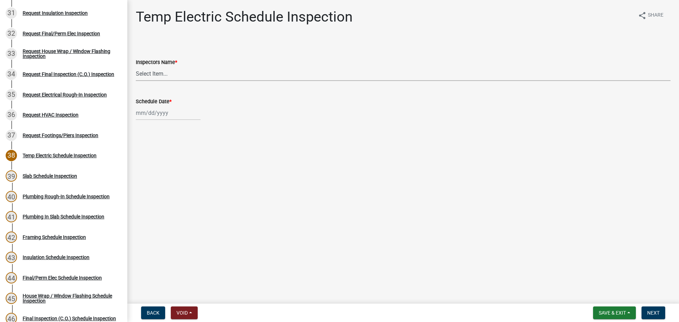
click at [159, 76] on select "Select Item... whuff (William Huff) drichardson (Douglas Richardson) knorred (K…" at bounding box center [403, 73] width 534 height 14
select select "a5a5a9dc-14a5-4192-801a-4b6ec73e6000"
click at [136, 66] on select "Select Item... whuff (William Huff) drichardson (Douglas Richardson) knorred (K…" at bounding box center [403, 73] width 534 height 14
select select "9"
select select "2025"
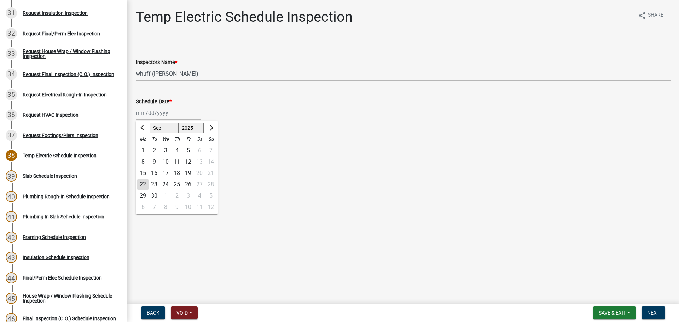
drag, startPoint x: 162, startPoint y: 111, endPoint x: 161, endPoint y: 120, distance: 8.5
click at [162, 111] on div "Jan Feb Mar Apr May Jun Jul Aug Sep Oct Nov Dec 1525 1526 1527 1528 1529 1530 1…" at bounding box center [168, 113] width 65 height 14
click at [141, 185] on div "22" at bounding box center [142, 184] width 11 height 11
type input "[DATE]"
click at [649, 309] on button "Next" at bounding box center [653, 312] width 24 height 13
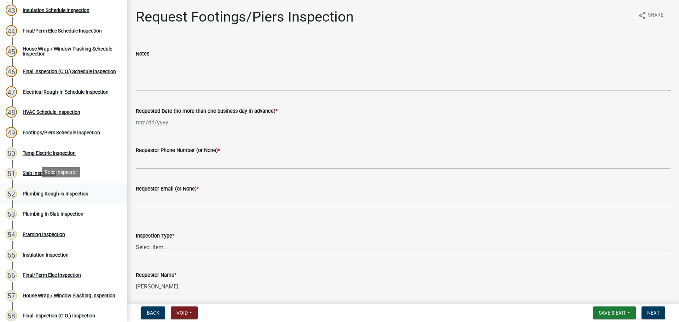
scroll to position [954, 0]
click at [40, 152] on div "Temp Electric Inspection" at bounding box center [49, 152] width 53 height 5
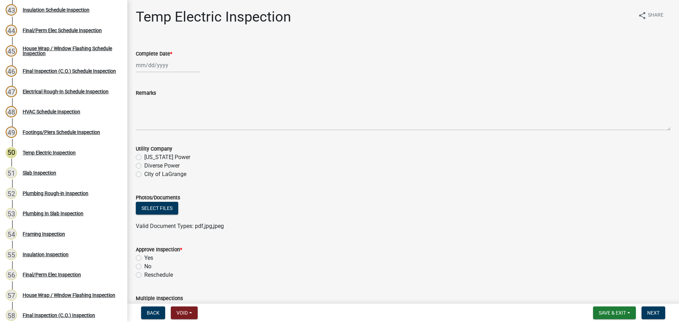
click at [143, 65] on div at bounding box center [168, 65] width 65 height 14
select select "9"
select select "2025"
click at [146, 136] on div "22" at bounding box center [142, 136] width 11 height 11
type input "[DATE]"
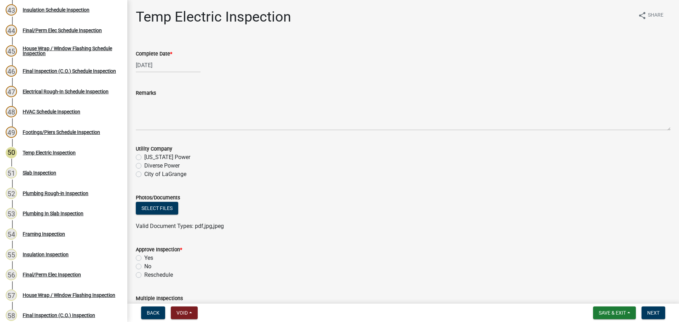
click at [144, 165] on label "Diverse Power" at bounding box center [161, 166] width 35 height 8
click at [144, 165] on input "Diverse Power" at bounding box center [146, 164] width 5 height 5
radio input "true"
click at [144, 257] on label "Yes" at bounding box center [148, 258] width 9 height 8
click at [144, 257] on input "Yes" at bounding box center [146, 256] width 5 height 5
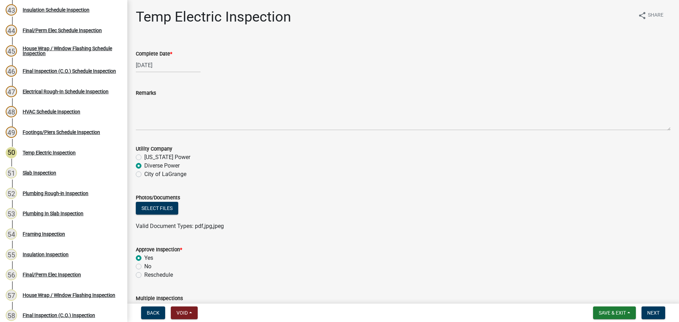
radio input "true"
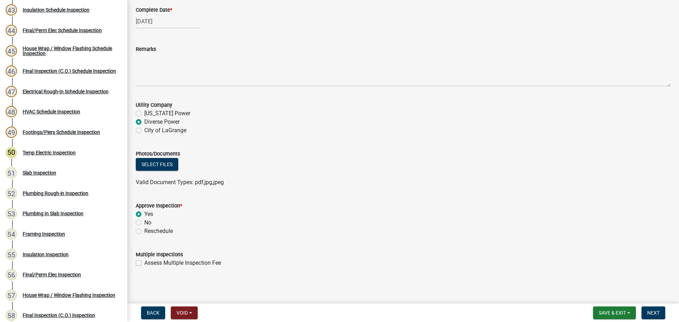
scroll to position [44, 0]
click at [649, 315] on span "Next" at bounding box center [653, 313] width 12 height 6
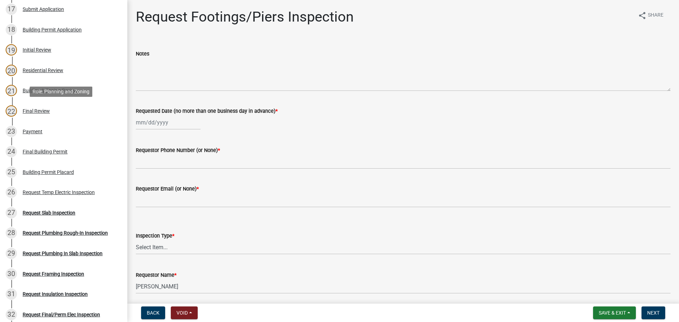
scroll to position [424, 0]
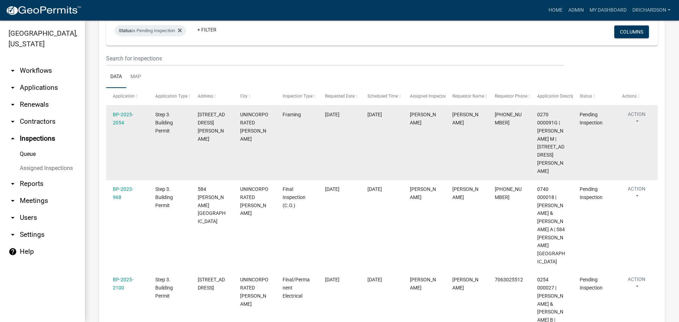
scroll to position [24, 0]
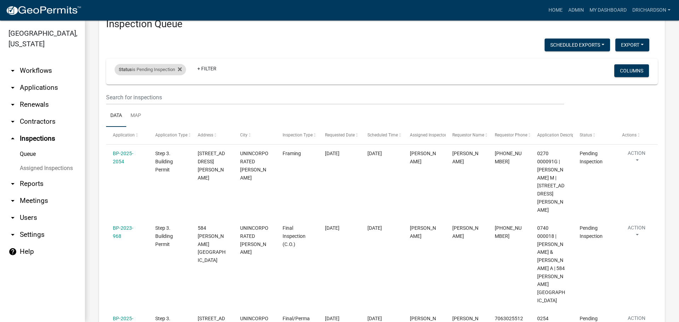
click at [155, 64] on div "Status is Pending Inspection" at bounding box center [149, 69] width 71 height 11
click at [152, 97] on select "Select an option Pending Schedule Pending Inspection Approved Denied Deleted Vo…" at bounding box center [151, 96] width 71 height 14
click at [116, 89] on select "Select an option Pending Schedule Pending Inspection Approved Denied Deleted Vo…" at bounding box center [151, 96] width 71 height 14
click at [150, 96] on select "Select an option Pending Schedule Pending Inspection Approved Denied Deleted Vo…" at bounding box center [151, 96] width 71 height 14
select select "0"
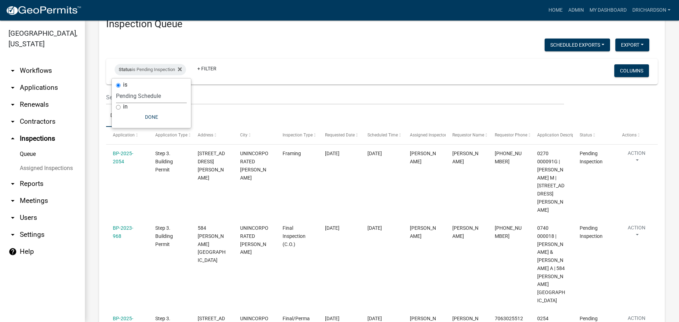
click at [116, 89] on select "Select an option Pending Schedule Pending Inspection Approved Denied Deleted Vo…" at bounding box center [151, 96] width 71 height 14
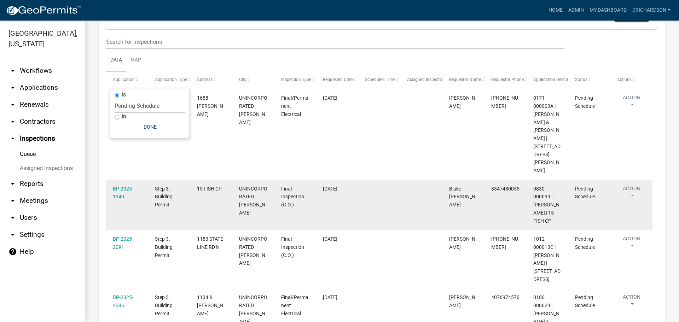
scroll to position [0, 0]
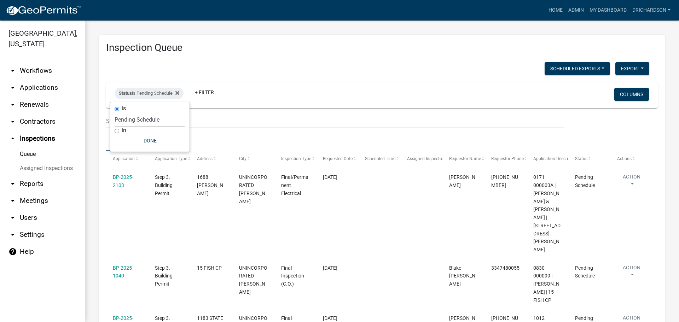
click at [242, 71] on div "Scheduled Exports + Create New Daily Inspection List Export Excel Format (.xlsx…" at bounding box center [377, 69] width 553 height 14
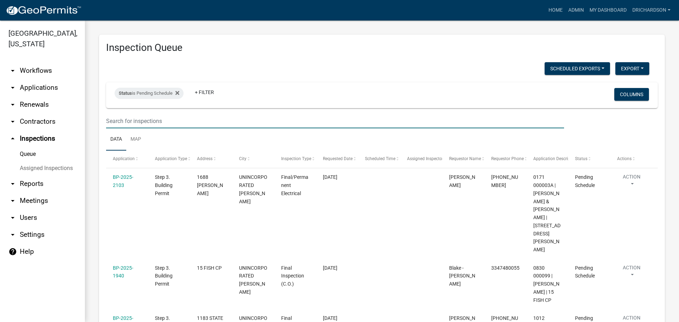
click at [158, 121] on input "text" at bounding box center [335, 121] width 458 height 14
click at [279, 91] on div "Status is Pending Schedule + Filter" at bounding box center [290, 95] width 363 height 18
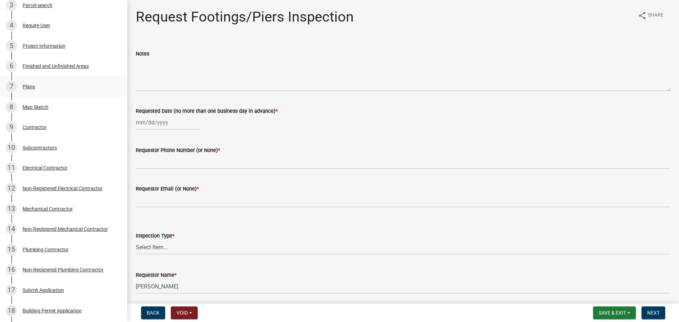
scroll to position [141, 0]
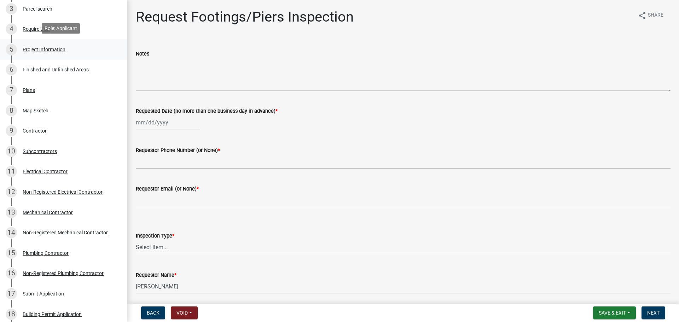
click at [48, 47] on div "Project Information" at bounding box center [44, 49] width 43 height 5
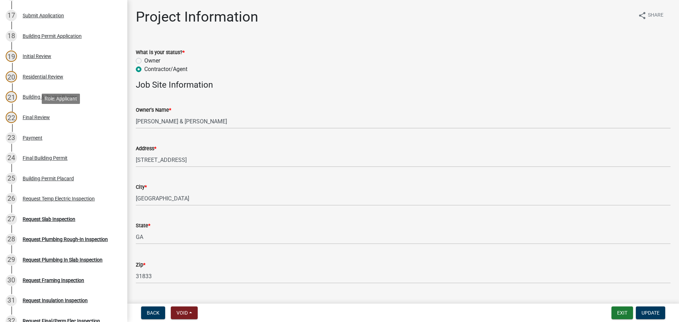
scroll to position [283, 0]
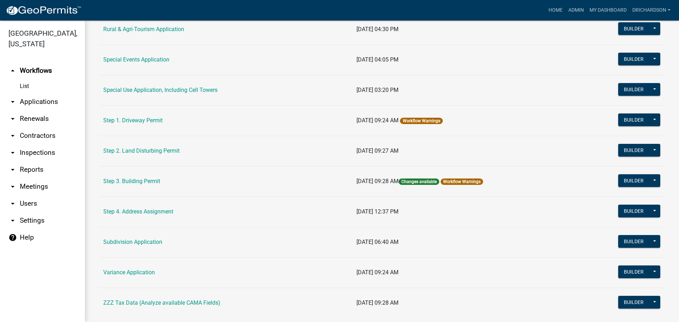
scroll to position [337, 0]
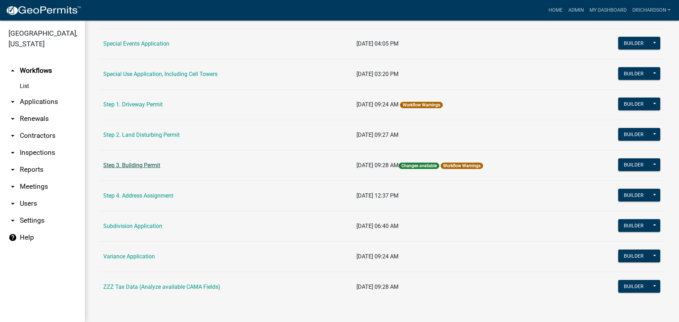
click at [138, 165] on link "Step 3. Building Permit" at bounding box center [131, 165] width 57 height 7
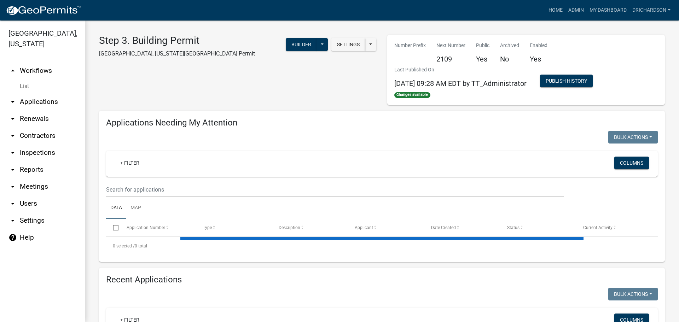
select select "1: 25"
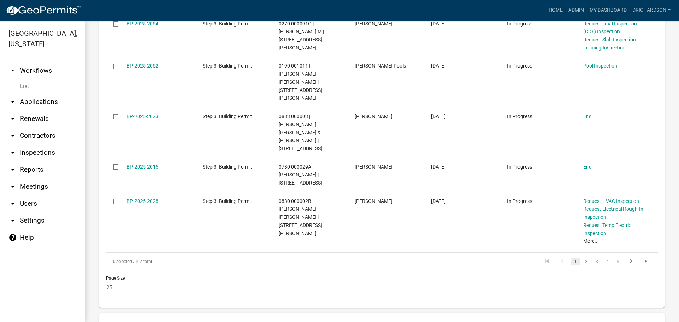
scroll to position [1202, 0]
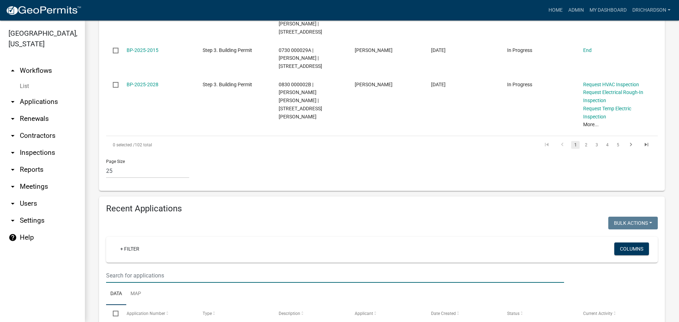
click at [127, 268] on input "text" at bounding box center [335, 275] width 458 height 14
type input "butts"
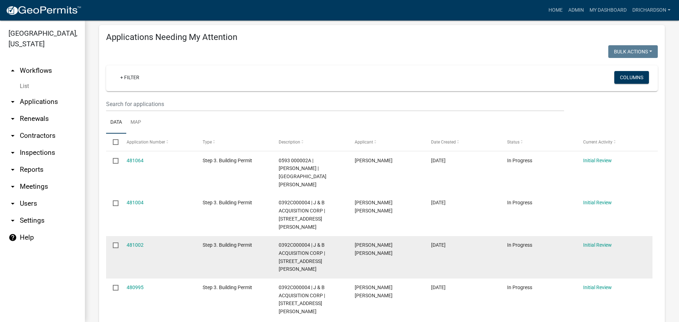
scroll to position [0, 0]
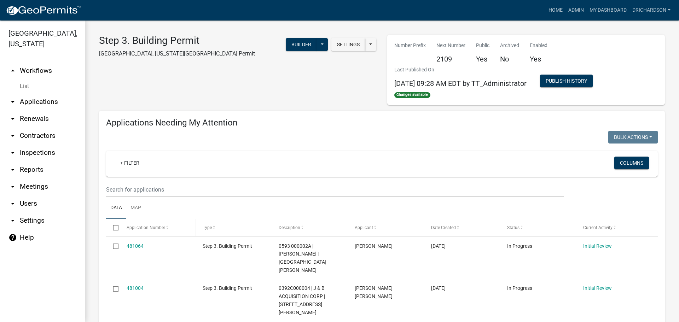
click at [143, 227] on span "Application Number" at bounding box center [146, 227] width 39 height 5
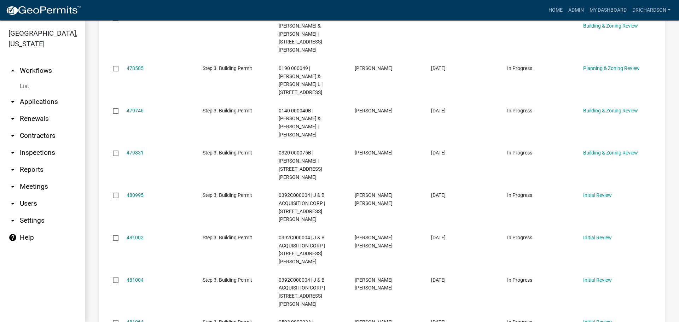
scroll to position [777, 0]
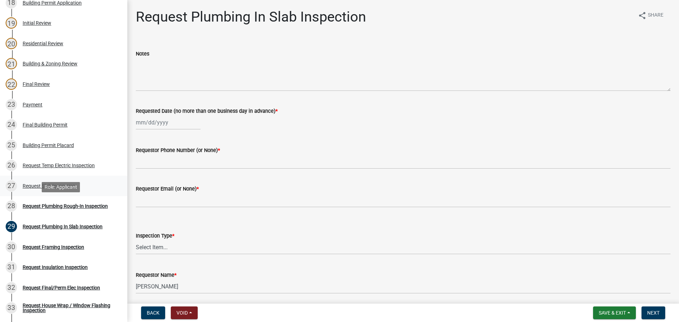
scroll to position [565, 0]
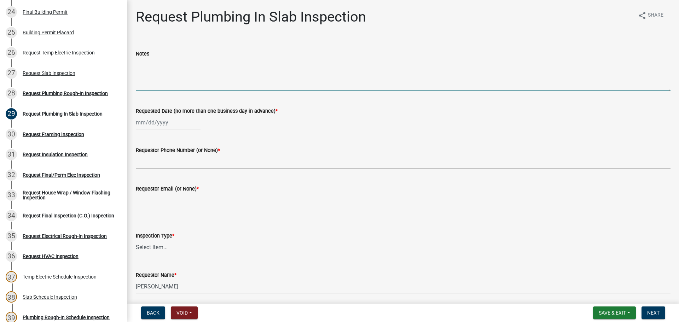
click at [145, 80] on textarea "Notes" at bounding box center [403, 74] width 534 height 33
select select "9"
select select "2025"
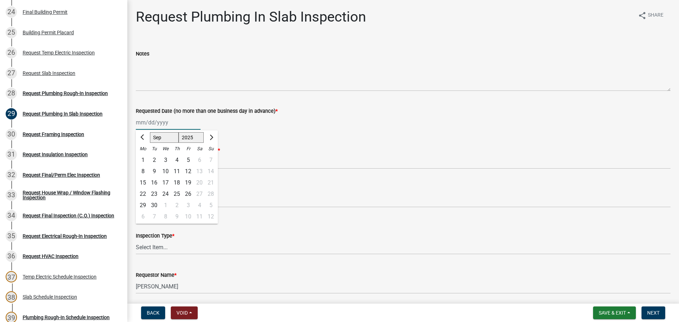
drag, startPoint x: 147, startPoint y: 122, endPoint x: 148, endPoint y: 130, distance: 8.2
click at [147, 121] on div "[PERSON_NAME] Feb Mar Apr [PERSON_NAME][DATE] Oct Nov [DATE] 1526 1527 1528 152…" at bounding box center [168, 122] width 65 height 14
click at [142, 181] on div "15" at bounding box center [142, 182] width 11 height 11
type input "[DATE]"
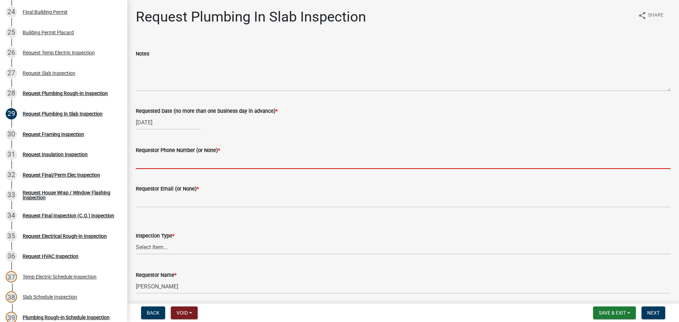
click at [164, 163] on input "Requestor Phone Number (or None) *" at bounding box center [403, 161] width 534 height 14
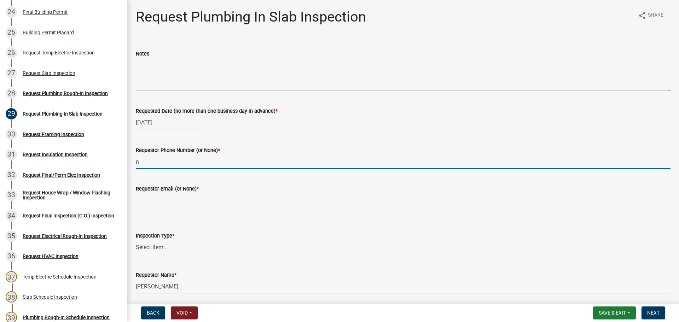
type input "none"
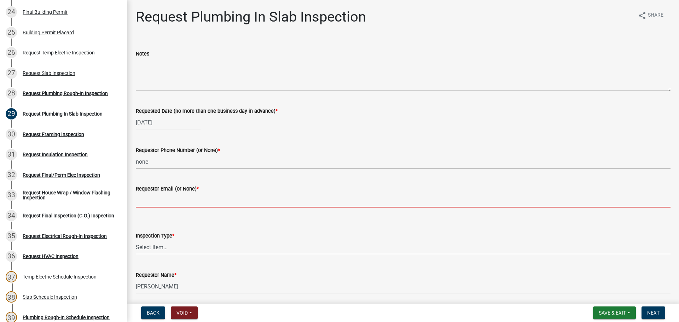
click at [162, 204] on input "Requestor Email (or None) *" at bounding box center [403, 200] width 534 height 14
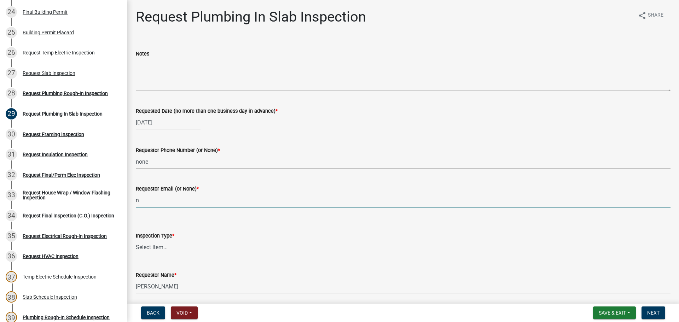
type input "none"
click at [171, 248] on select "Select Item... Plumbing In [GEOGRAPHIC_DATA]" at bounding box center [403, 247] width 534 height 14
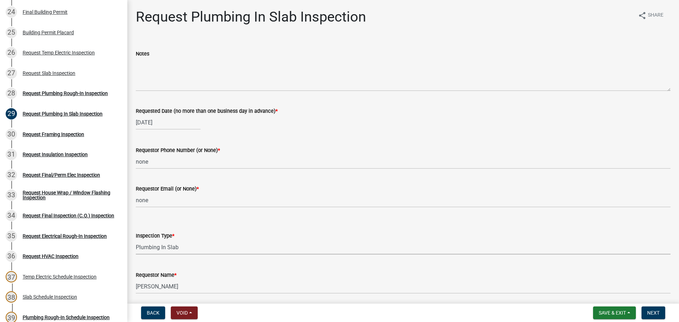
click at [136, 240] on select "Select Item... Plumbing In [GEOGRAPHIC_DATA]" at bounding box center [403, 247] width 534 height 14
select select "0ba09e3c-889e-4090-ba6e-bf435437813b"
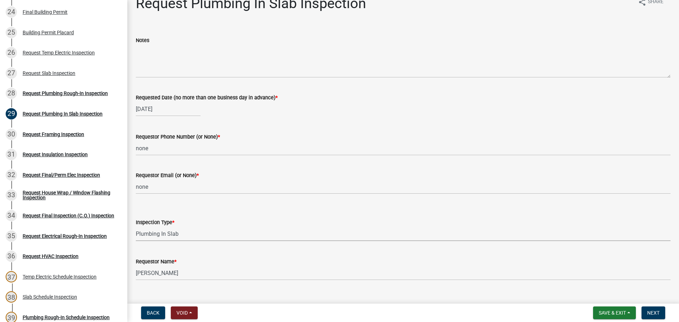
scroll to position [26, 0]
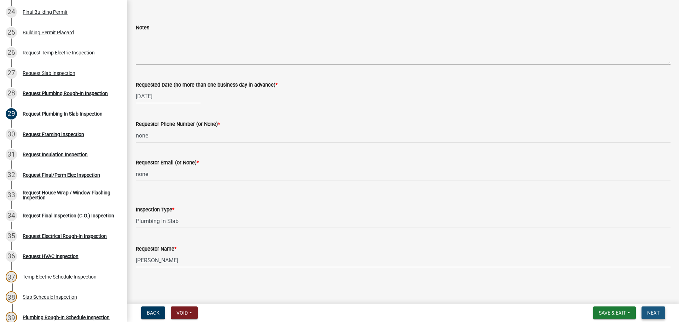
click at [653, 310] on span "Next" at bounding box center [653, 313] width 12 height 6
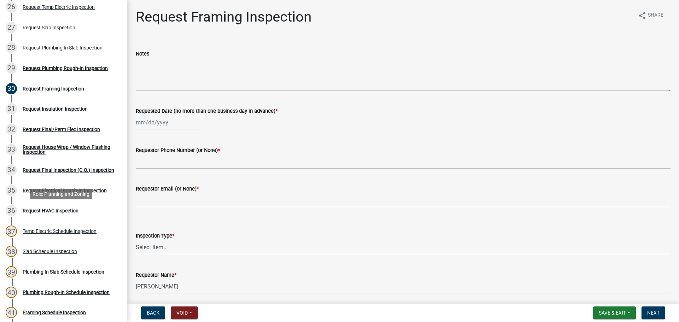
scroll to position [742, 0]
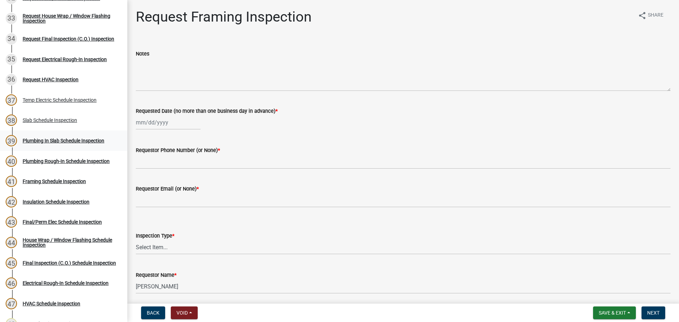
click at [65, 138] on div "Plumbing In Slab Schedule Inspection" at bounding box center [64, 140] width 82 height 5
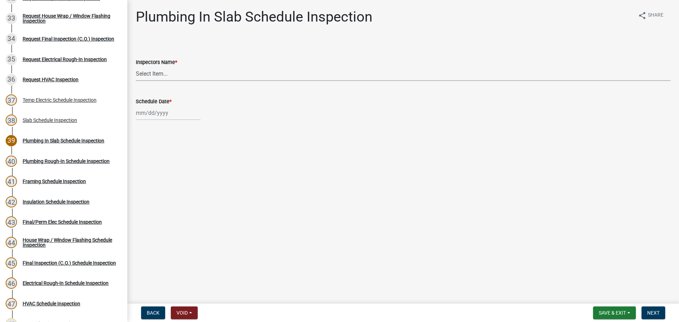
click at [158, 75] on select "Select Item... [PERSON_NAME] ([PERSON_NAME]) drichardson ([PERSON_NAME]) knorre…" at bounding box center [403, 73] width 534 height 14
select select "e20251c8-f858-4aed-a4a0-52e27fd5066e"
click at [136, 66] on select "Select Item... [PERSON_NAME] ([PERSON_NAME]) drichardson ([PERSON_NAME]) knorre…" at bounding box center [403, 73] width 534 height 14
click at [160, 111] on div at bounding box center [168, 113] width 65 height 14
select select "9"
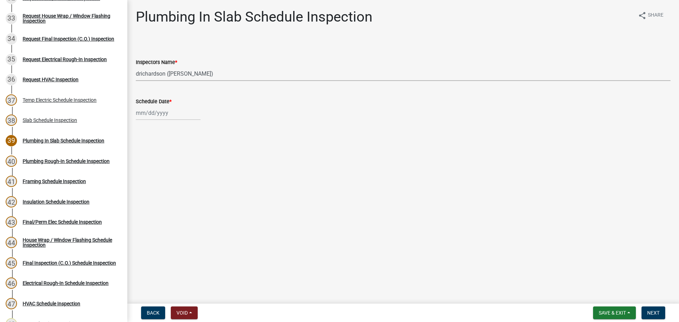
select select "2025"
click at [142, 170] on div "15" at bounding box center [142, 173] width 11 height 11
type input "[DATE]"
click at [651, 315] on span "Next" at bounding box center [653, 313] width 12 height 6
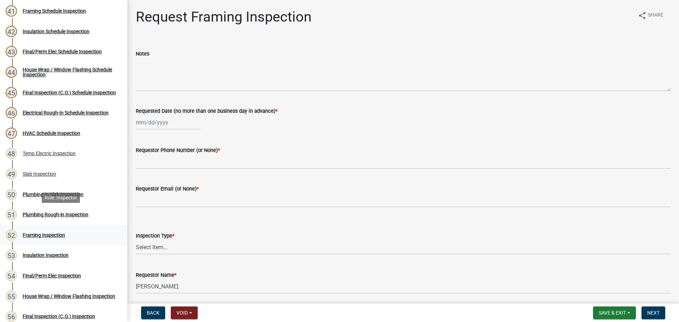
scroll to position [919, 0]
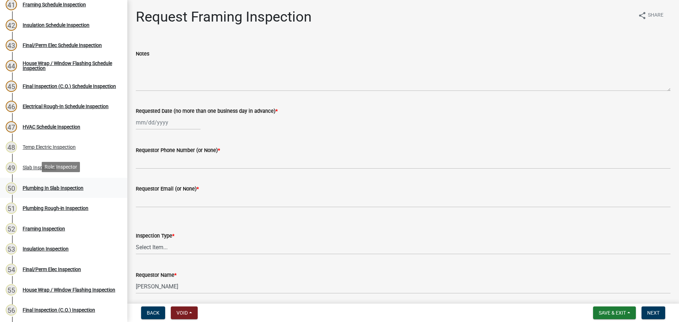
click at [52, 186] on div "Plumbing In Slab Inspection" at bounding box center [53, 188] width 61 height 5
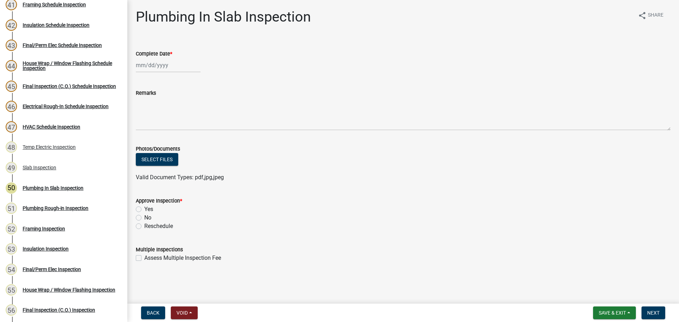
click at [144, 209] on label "Yes" at bounding box center [148, 209] width 9 height 8
click at [144, 209] on input "Yes" at bounding box center [146, 207] width 5 height 5
radio input "true"
click at [166, 68] on div at bounding box center [168, 65] width 65 height 14
select select "9"
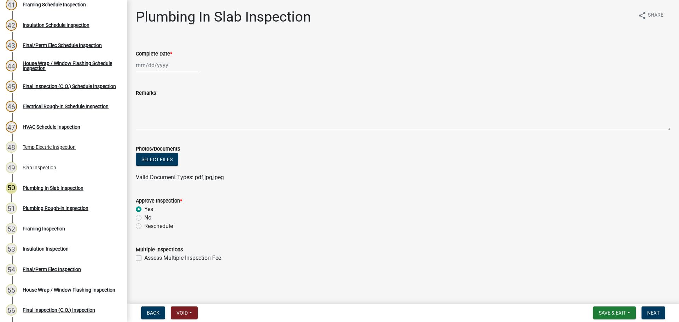
select select "2025"
click at [144, 123] on div "15" at bounding box center [142, 125] width 11 height 11
type input "[DATE]"
click at [658, 312] on span "Next" at bounding box center [653, 313] width 12 height 6
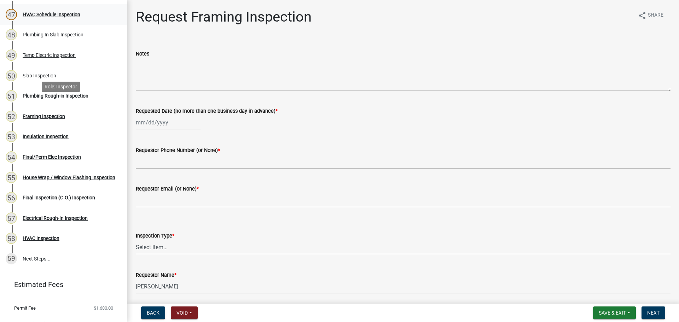
scroll to position [1043, 0]
